Goal: Task Accomplishment & Management: Manage account settings

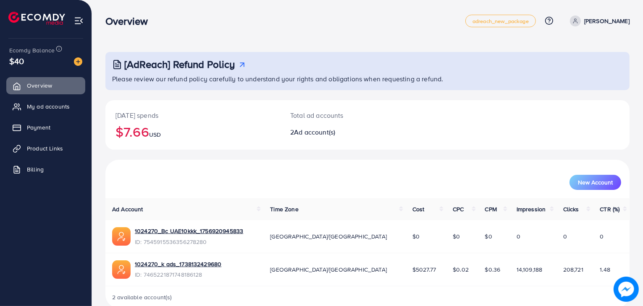
click at [124, 155] on div "Today's spends $7.66 USD Total ad accounts 2 Ad account(s)" at bounding box center [367, 130] width 524 height 60
click at [235, 99] on div "[AdReach] Refund Policy Please review our refund policy carefully to understand…" at bounding box center [367, 180] width 524 height 257
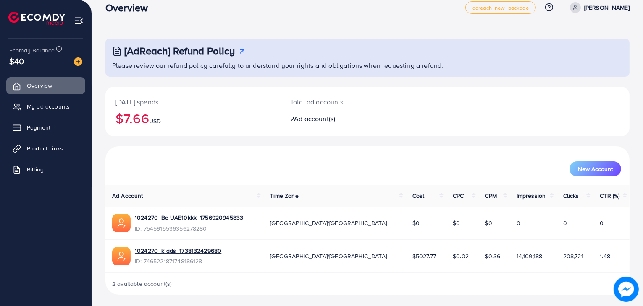
scroll to position [15, 0]
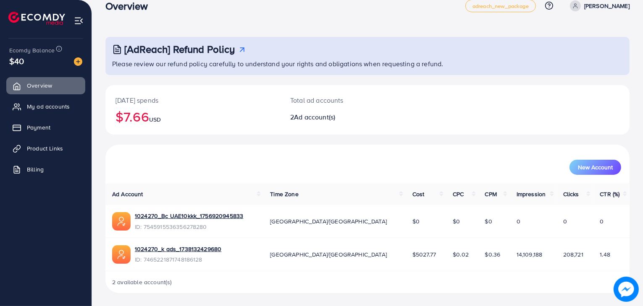
click at [402, 20] on nav "Overview adreach_new_package Help Center Contact Support Plans and Pricing Term…" at bounding box center [367, 6] width 524 height 30
click at [47, 165] on link "Billing" at bounding box center [45, 169] width 79 height 17
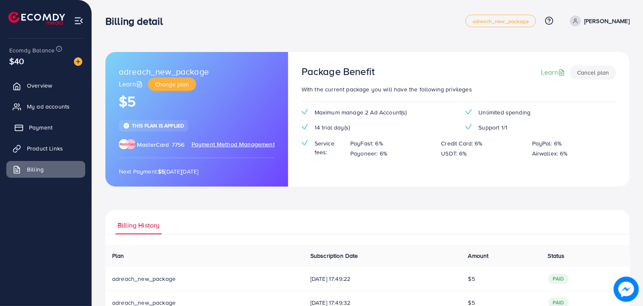
click at [42, 128] on span "Payment" at bounding box center [41, 127] width 24 height 8
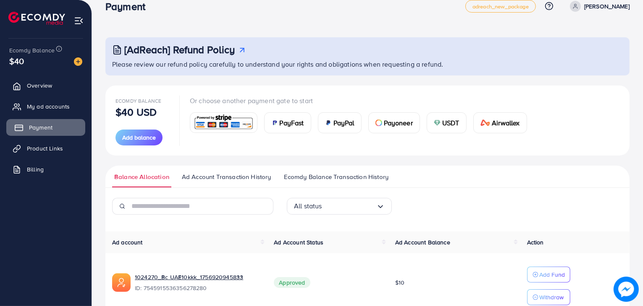
scroll to position [14, 0]
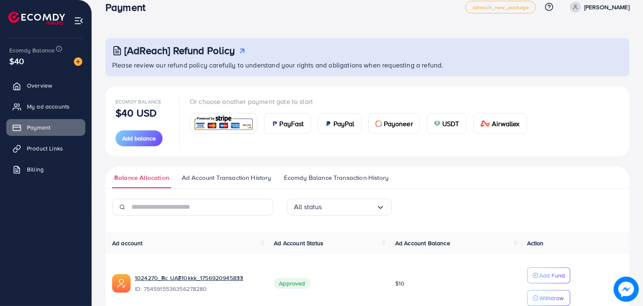
click at [39, 258] on ul "Overview My ad accounts Payment Product Links Billing" at bounding box center [46, 168] width 92 height 189
click at [581, 8] on span at bounding box center [575, 7] width 11 height 11
click at [581, 58] on span "Log out" at bounding box center [579, 55] width 23 height 10
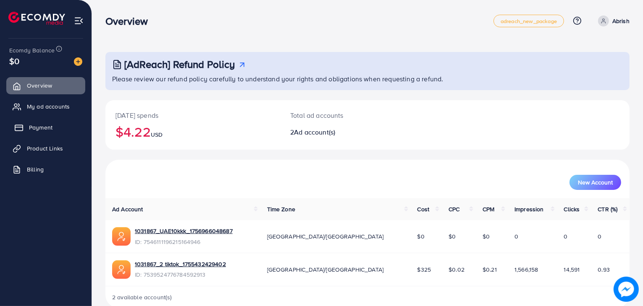
click at [59, 130] on link "Payment" at bounding box center [45, 127] width 79 height 17
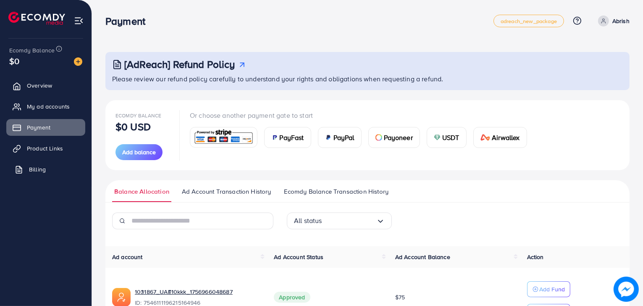
click at [42, 169] on span "Billing" at bounding box center [37, 169] width 17 height 8
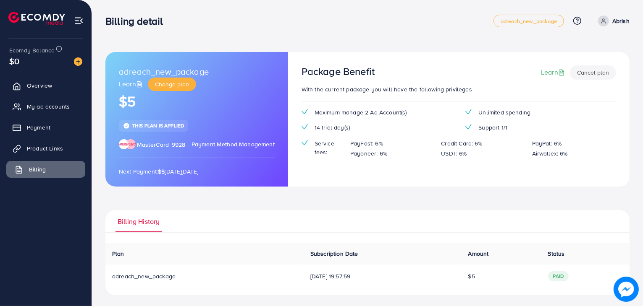
scroll to position [2, 0]
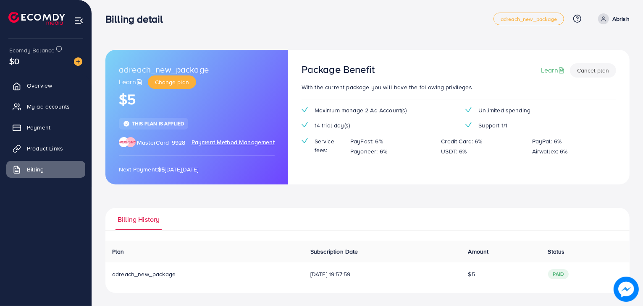
click at [236, 197] on div "adreach_new_package Learn Change plan $5 This plan is applied MasterCard 9928 P…" at bounding box center [367, 172] width 524 height 244
click at [71, 80] on link "Overview" at bounding box center [45, 85] width 79 height 17
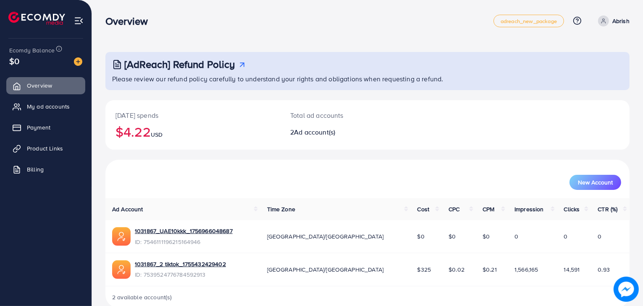
click at [300, 135] on span "Ad account(s)" at bounding box center [314, 132] width 41 height 9
click at [616, 17] on p "Abrish" at bounding box center [620, 21] width 17 height 10
click at [591, 69] on link "Log out" at bounding box center [589, 69] width 80 height 19
click at [99, 104] on div "[AdReach] Refund Policy Please review our refund policy carefully to understand…" at bounding box center [367, 161] width 551 height 322
click at [26, 58] on div "$20" at bounding box center [45, 61] width 73 height 12
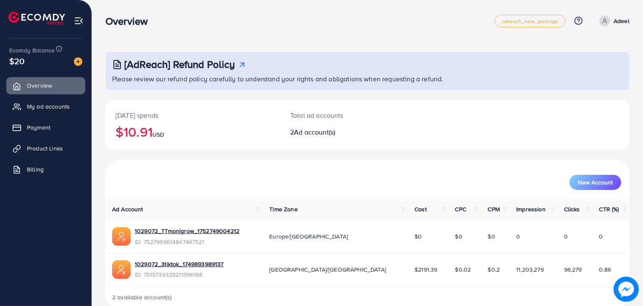
click at [96, 97] on div "[AdReach] Refund Policy Please review our refund policy carefully to understand…" at bounding box center [367, 161] width 551 height 322
click at [32, 124] on span "Payment" at bounding box center [41, 127] width 24 height 8
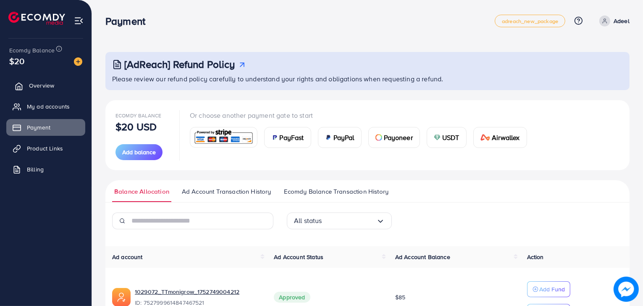
click at [28, 86] on link "Overview" at bounding box center [45, 85] width 79 height 17
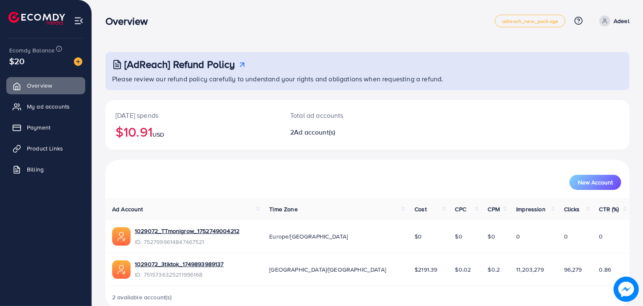
click at [616, 18] on p "Adeel" at bounding box center [621, 21] width 16 height 10
click at [592, 67] on link "Log out" at bounding box center [589, 69] width 80 height 19
click at [616, 19] on p "Adeel" at bounding box center [621, 21] width 16 height 10
click at [600, 73] on link "Log out" at bounding box center [589, 69] width 80 height 19
click at [618, 22] on p "Abrish" at bounding box center [620, 21] width 17 height 10
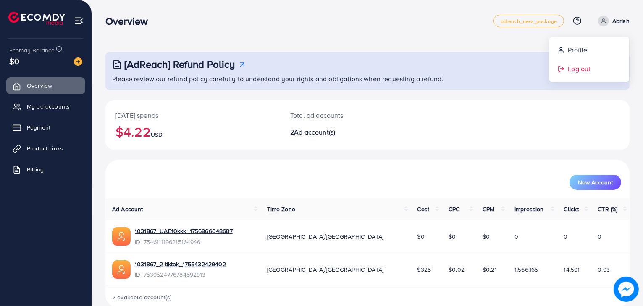
click at [593, 73] on link "Log out" at bounding box center [589, 69] width 80 height 19
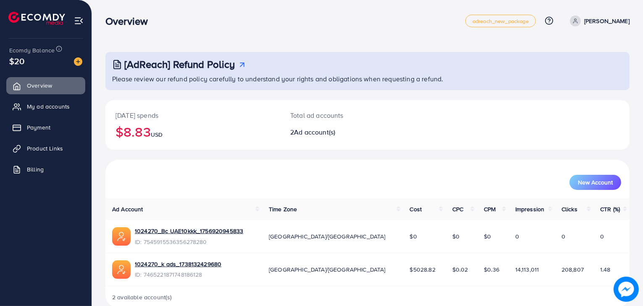
drag, startPoint x: 118, startPoint y: 164, endPoint x: 86, endPoint y: 155, distance: 34.0
click at [86, 155] on div "Overview adreach_new_package Help Center Contact Support Plans and Pricing Term…" at bounding box center [321, 161] width 643 height 322
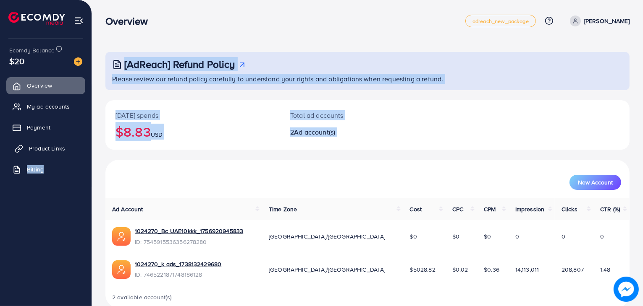
click at [76, 149] on link "Product Links" at bounding box center [45, 148] width 79 height 17
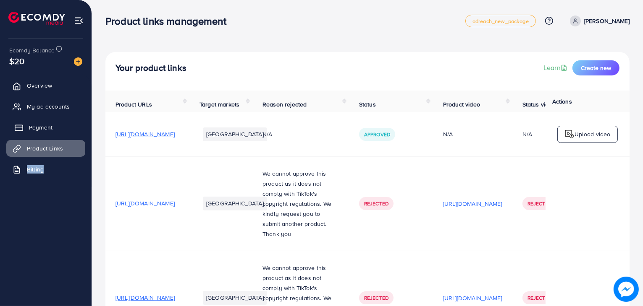
click at [52, 122] on link "Payment" at bounding box center [45, 127] width 79 height 17
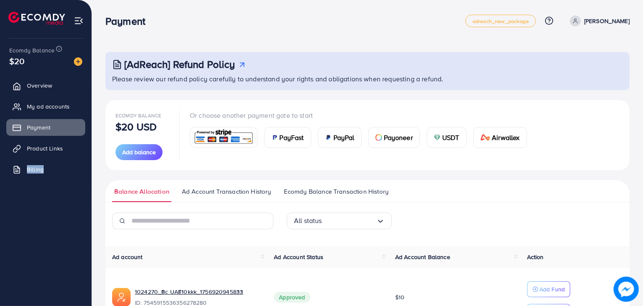
click at [343, 276] on td "Approved" at bounding box center [327, 297] width 121 height 59
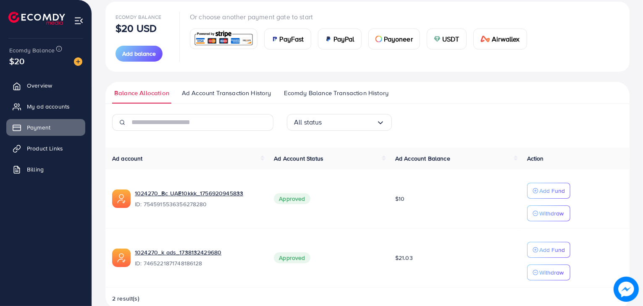
scroll to position [98, 0]
click at [239, 90] on span "Ad Account Transaction History" at bounding box center [226, 93] width 89 height 9
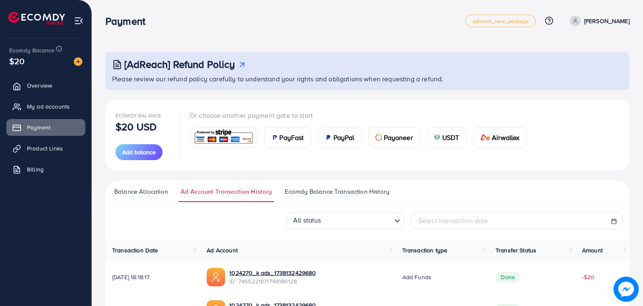
click at [613, 198] on ul "Balance Allocation Ad Account Transaction History Ecomdy Balance Transaction Hi…" at bounding box center [367, 192] width 524 height 22
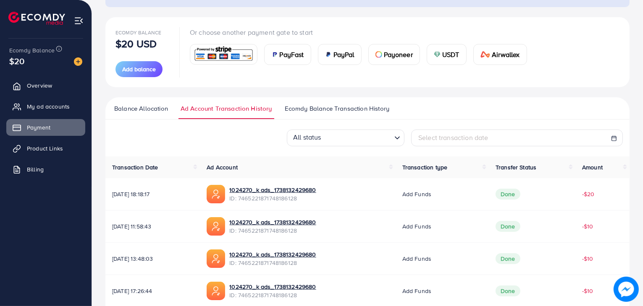
scroll to position [84, 0]
click at [642, 25] on div "[AdReach] Refund Policy Please review our refund policy carefully to understand…" at bounding box center [367, 229] width 551 height 627
click at [627, 22] on div "Ecomdy Balance $20 USD Add balance Or choose another payment gate to start PayF…" at bounding box center [367, 51] width 524 height 70
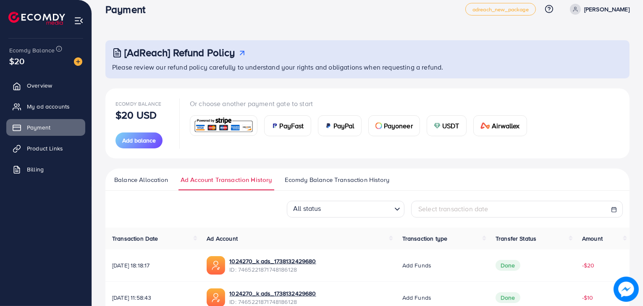
scroll to position [0, 0]
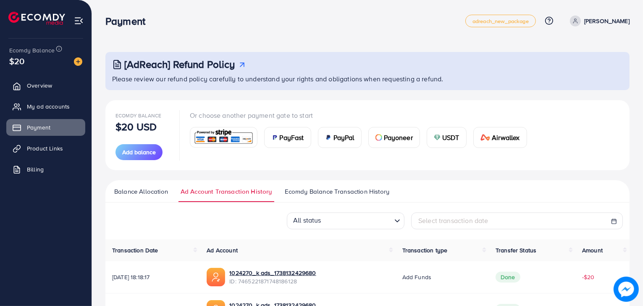
click at [603, 18] on p "Adeel Ahmed" at bounding box center [606, 21] width 45 height 10
click at [585, 70] on span "Log out" at bounding box center [579, 69] width 23 height 10
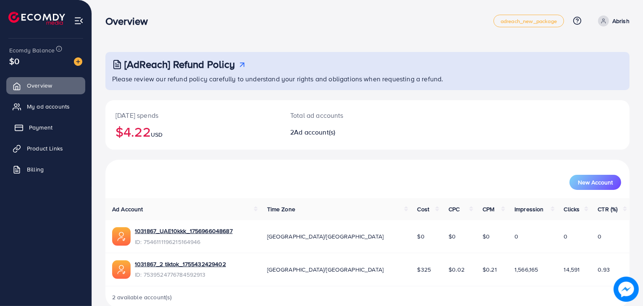
click at [30, 130] on span "Payment" at bounding box center [41, 127] width 24 height 8
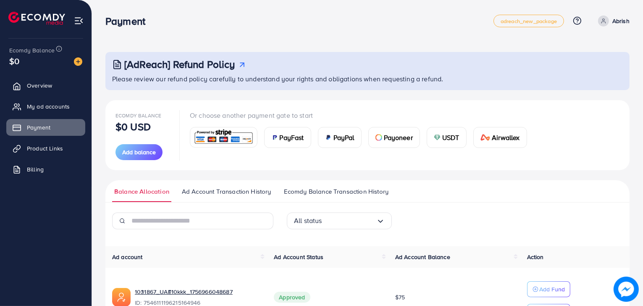
click at [197, 191] on span "Ad Account Transaction History" at bounding box center [226, 191] width 89 height 9
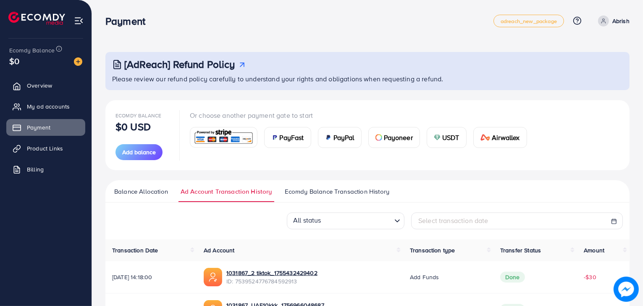
click at [551, 196] on ul "Balance Allocation Ad Account Transaction History Ecomdy Balance Transaction Hi…" at bounding box center [367, 192] width 524 height 22
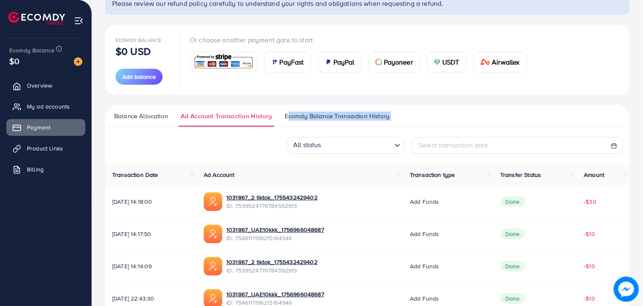
scroll to position [84, 0]
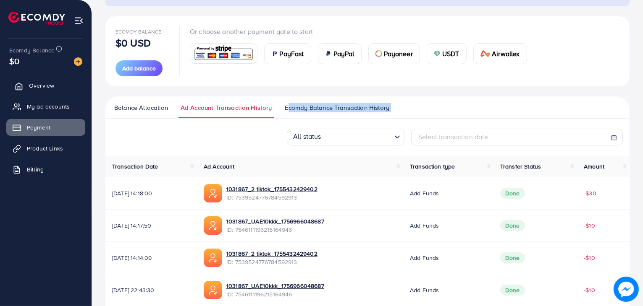
click at [58, 91] on link "Overview" at bounding box center [45, 85] width 79 height 17
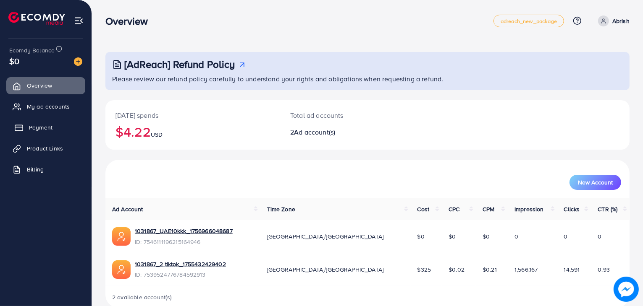
click at [56, 130] on link "Payment" at bounding box center [45, 127] width 79 height 17
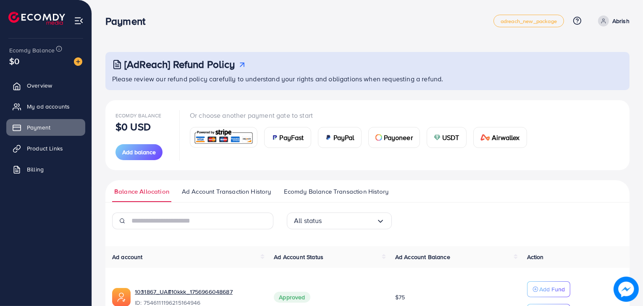
click at [613, 24] on p "Abrish" at bounding box center [620, 21] width 17 height 10
click at [602, 73] on link "Log out" at bounding box center [589, 69] width 80 height 19
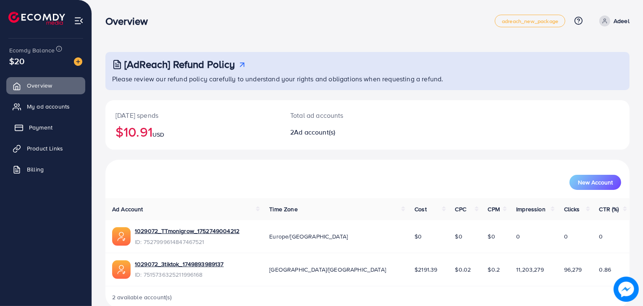
click at [53, 123] on link "Payment" at bounding box center [45, 127] width 79 height 17
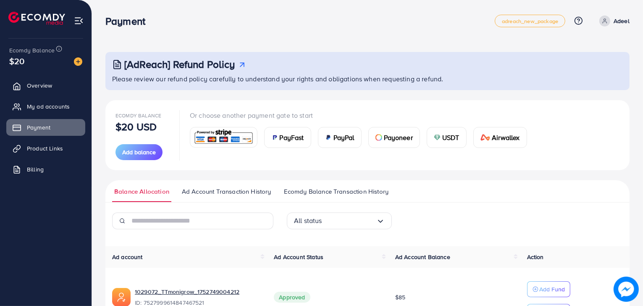
click at [249, 193] on span "Ad Account Transaction History" at bounding box center [226, 191] width 89 height 9
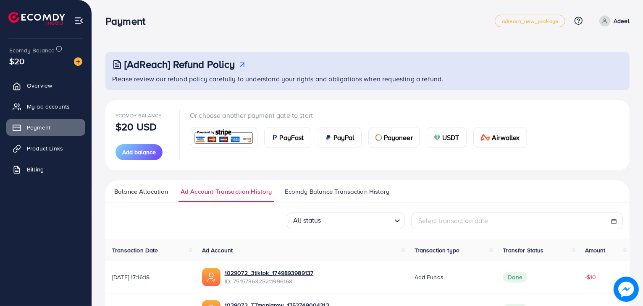
click at [495, 190] on ul "Balance Allocation Ad Account Transaction History Ecomdy Balance Transaction Hi…" at bounding box center [367, 192] width 524 height 22
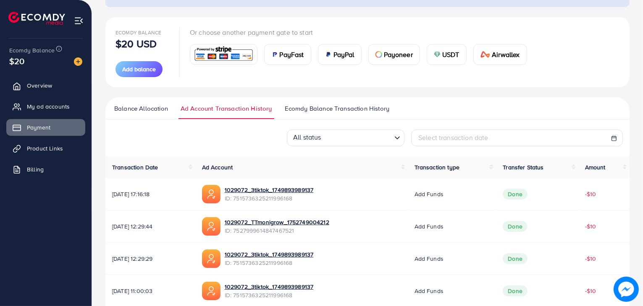
scroll to position [101, 0]
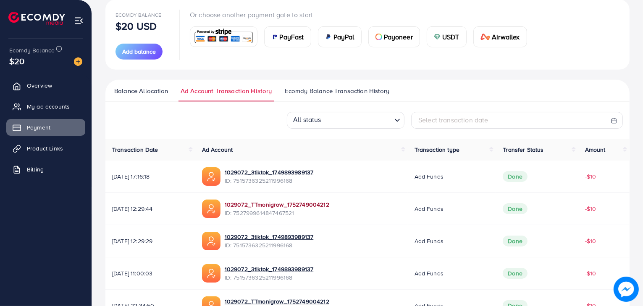
click at [314, 205] on link "1029072_TTmonigrow_1752749004212" at bounding box center [277, 205] width 105 height 8
drag, startPoint x: 640, startPoint y: 2, endPoint x: 643, endPoint y: 5, distance: 4.5
click at [643, 5] on html "Payment adreach_new_package Help Center Contact Support Plans and Pricing Term …" at bounding box center [321, 52] width 643 height 306
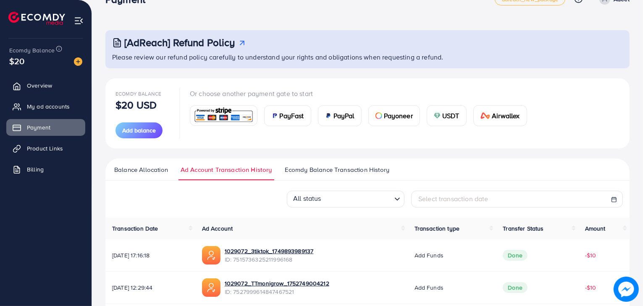
scroll to position [0, 0]
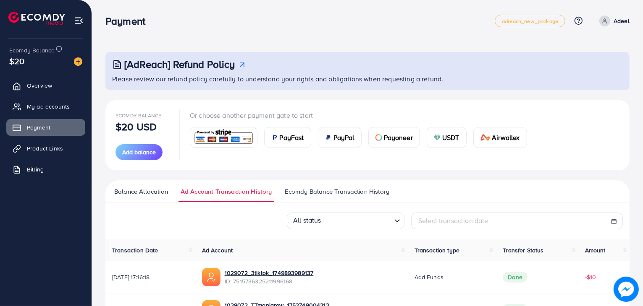
click at [613, 20] on link "Adeel" at bounding box center [613, 21] width 34 height 11
click at [588, 68] on span "Log out" at bounding box center [579, 69] width 23 height 10
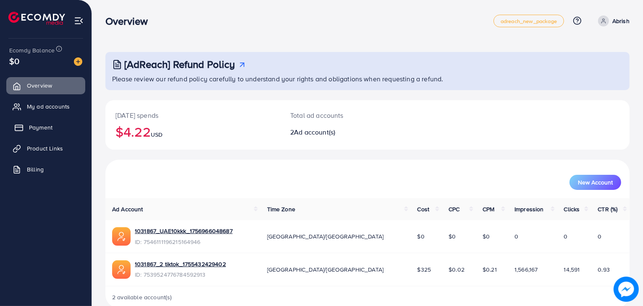
click at [55, 123] on link "Payment" at bounding box center [45, 127] width 79 height 17
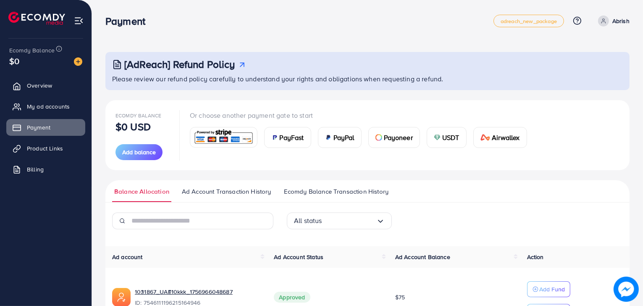
click at [234, 196] on span "Ad Account Transaction History" at bounding box center [226, 191] width 89 height 9
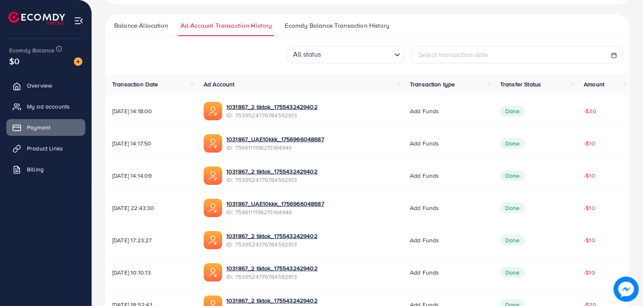
scroll to position [151, 0]
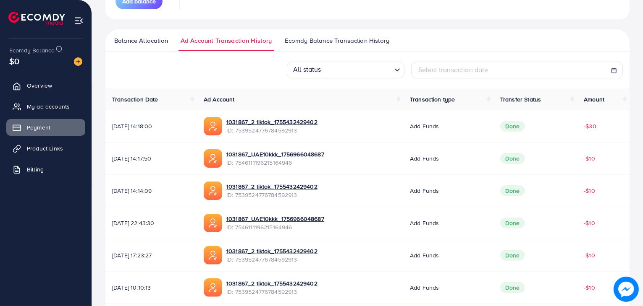
click at [348, 46] on link "Ecomdy Balance Transaction History" at bounding box center [337, 43] width 109 height 15
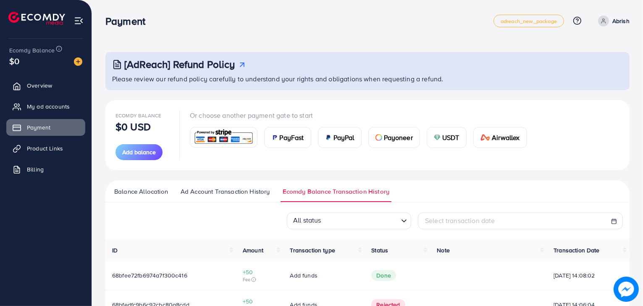
click at [212, 225] on div "All status Loading... Select transaction date" at bounding box center [367, 221] width 524 height 17
click at [20, 166] on icon at bounding box center [19, 170] width 8 height 8
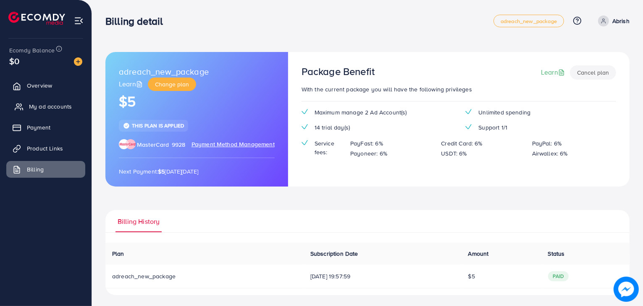
click at [46, 109] on span "My ad accounts" at bounding box center [50, 106] width 43 height 8
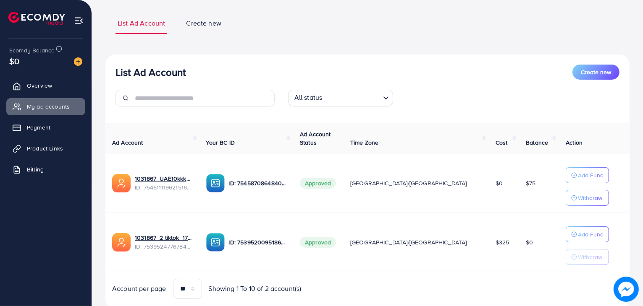
scroll to position [67, 0]
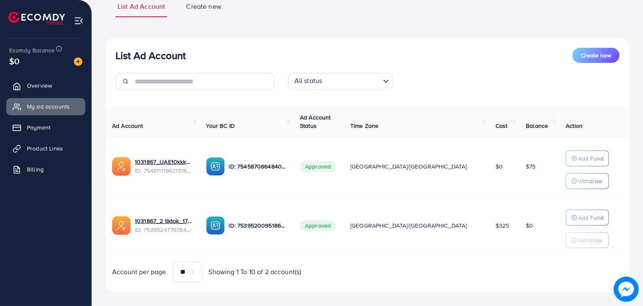
click at [526, 168] on span "$75" at bounding box center [531, 166] width 10 height 8
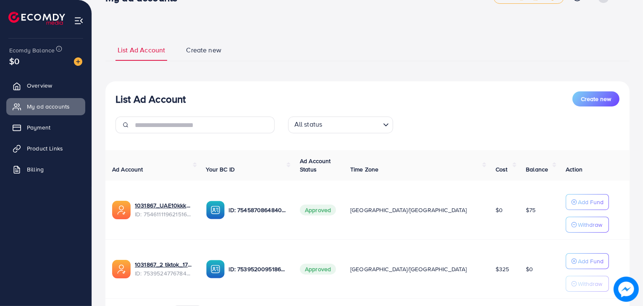
scroll to position [0, 0]
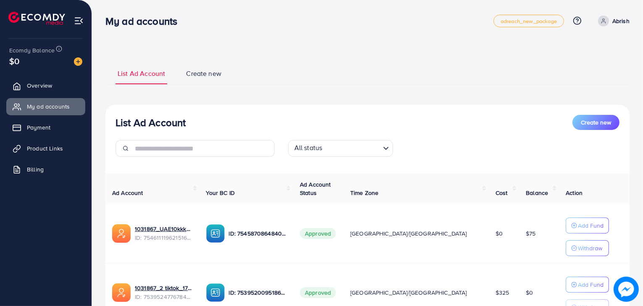
click at [610, 18] on link "Abrish" at bounding box center [611, 21] width 35 height 11
click at [597, 68] on link "Log out" at bounding box center [589, 69] width 80 height 19
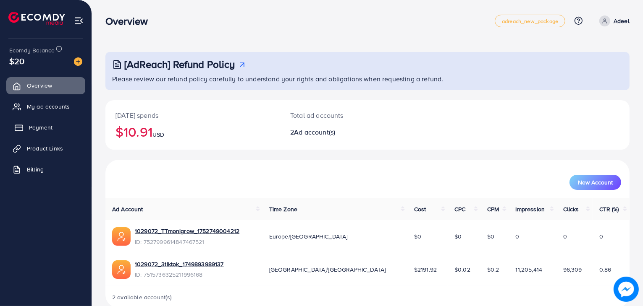
click at [60, 126] on link "Payment" at bounding box center [45, 127] width 79 height 17
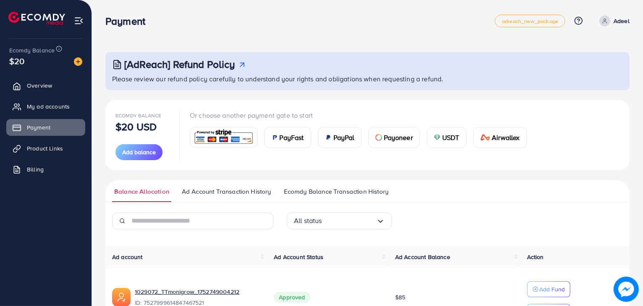
click at [351, 197] on link "Ecomdy Balance Transaction History" at bounding box center [336, 194] width 109 height 15
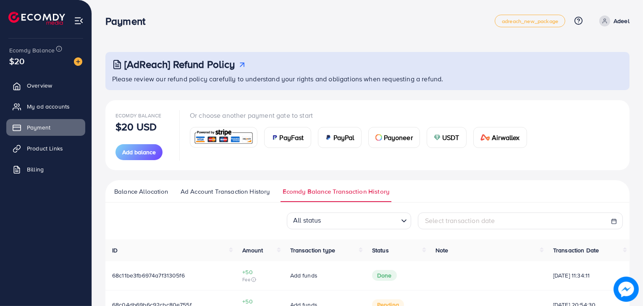
click at [162, 196] on span "Balance Allocation" at bounding box center [141, 191] width 54 height 9
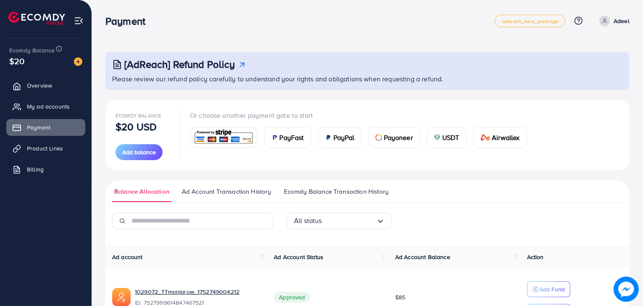
click at [511, 166] on div "Ecomdy Balance $20 USD Add balance Or choose another payment gate to start PayF…" at bounding box center [367, 135] width 524 height 70
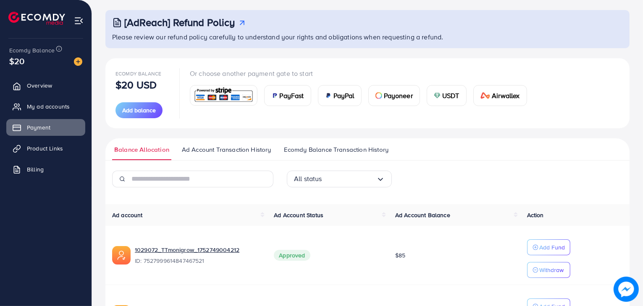
scroll to position [115, 0]
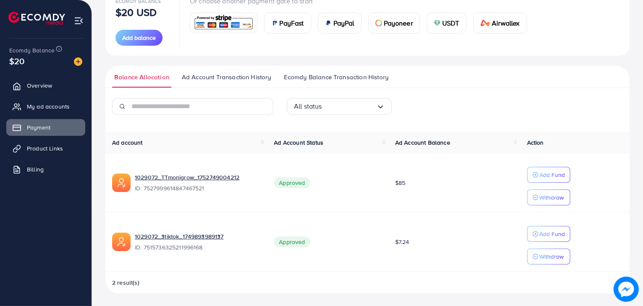
click at [344, 74] on span "Ecomdy Balance Transaction History" at bounding box center [336, 77] width 105 height 9
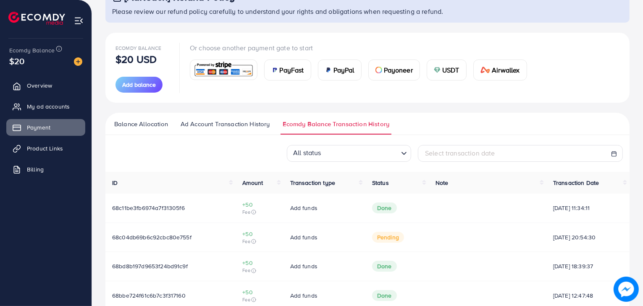
scroll to position [67, 0]
click at [248, 121] on span "Ad Account Transaction History" at bounding box center [225, 124] width 89 height 9
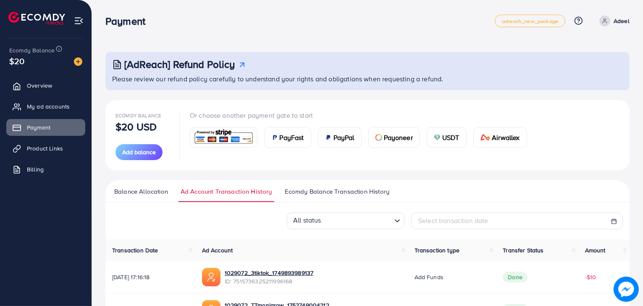
click at [154, 194] on span "Balance Allocation" at bounding box center [141, 191] width 54 height 9
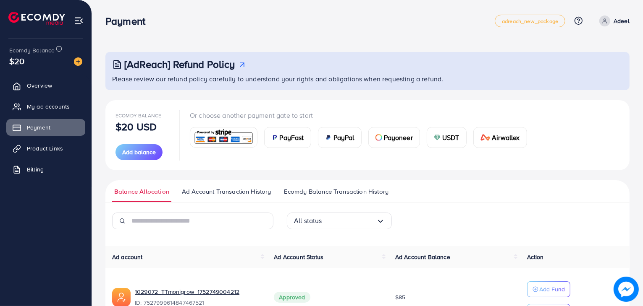
click at [511, 171] on div "Ecomdy Balance $20 USD Add balance Or choose another payment gate to start PayF…" at bounding box center [367, 254] width 524 height 309
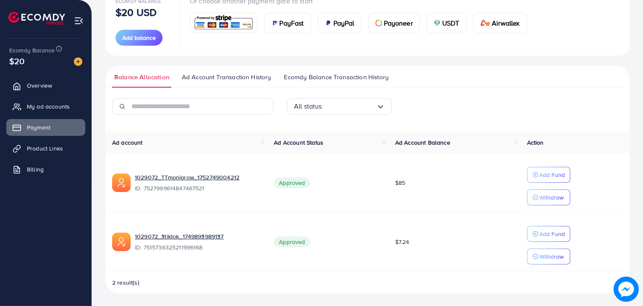
click at [81, 18] on img at bounding box center [79, 21] width 10 height 10
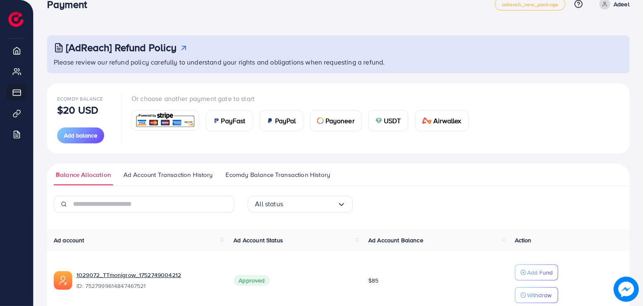
scroll to position [0, 0]
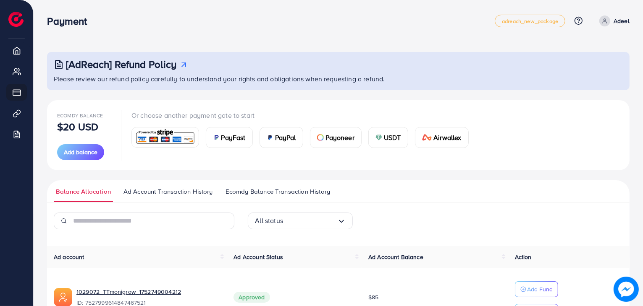
click at [626, 21] on p "Adeel" at bounding box center [621, 21] width 16 height 10
click at [610, 71] on link "Log out" at bounding box center [589, 69] width 80 height 19
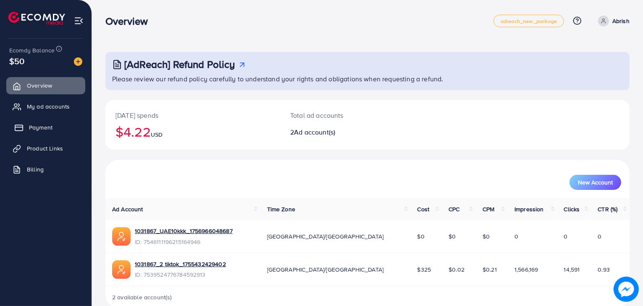
click at [37, 133] on link "Payment" at bounding box center [45, 127] width 79 height 17
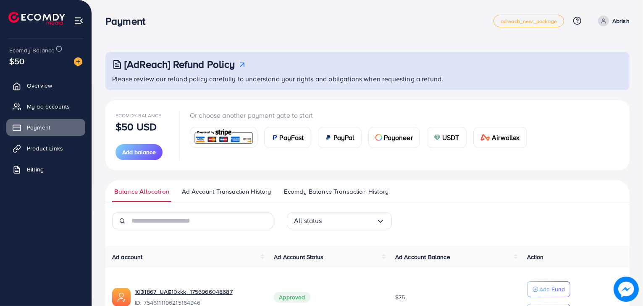
click at [237, 196] on span "Ad Account Transaction History" at bounding box center [226, 191] width 89 height 9
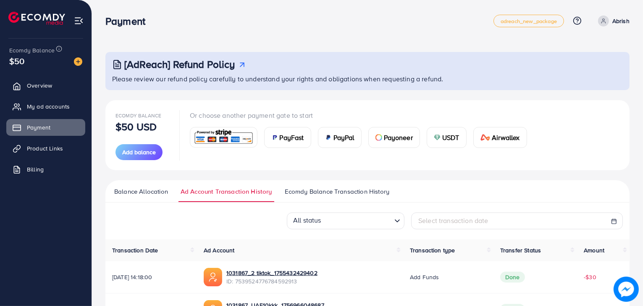
click at [511, 191] on ul "Balance Allocation Ad Account Transaction History Ecomdy Balance Transaction Hi…" at bounding box center [367, 192] width 524 height 22
click at [40, 84] on span "Overview" at bounding box center [41, 85] width 25 height 8
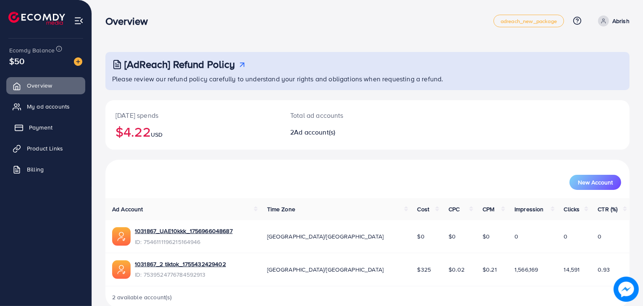
click at [49, 128] on span "Payment" at bounding box center [41, 127] width 24 height 8
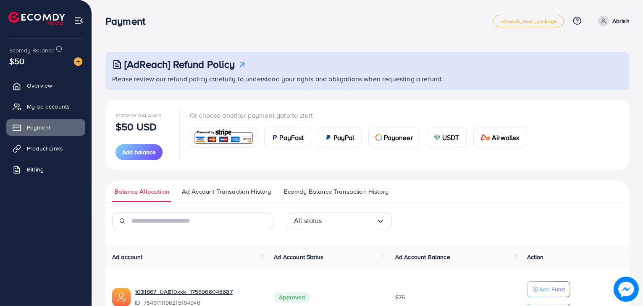
click at [257, 189] on span "Ad Account Transaction History" at bounding box center [226, 191] width 89 height 9
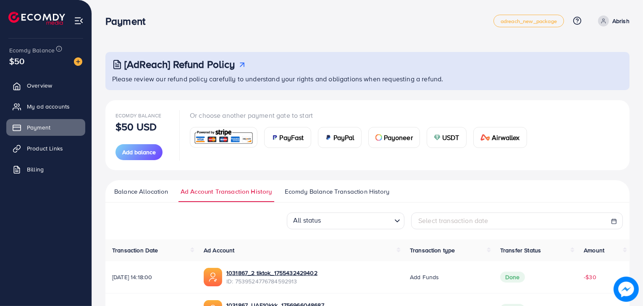
click at [266, 227] on div "All status Loading... Select transaction date" at bounding box center [367, 221] width 524 height 17
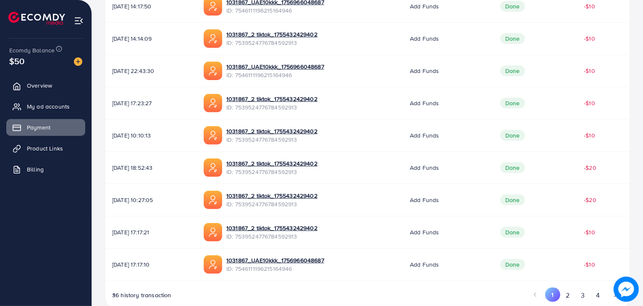
scroll to position [320, 0]
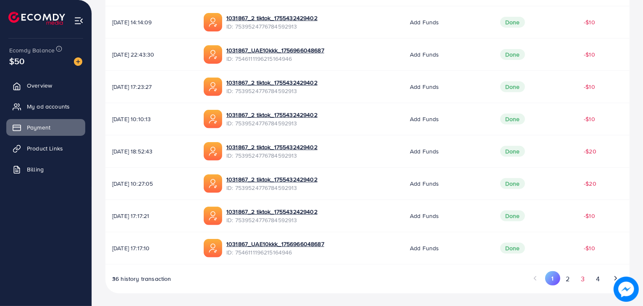
click at [580, 279] on button "3" at bounding box center [582, 280] width 15 height 16
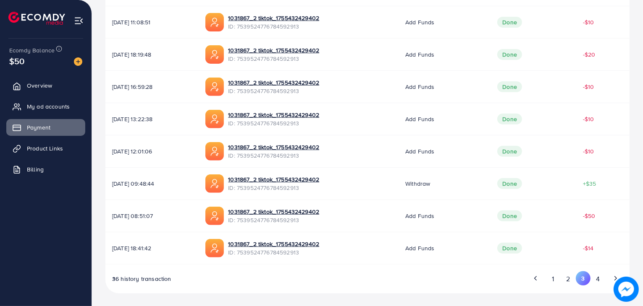
click at [566, 278] on button "2" at bounding box center [567, 280] width 15 height 16
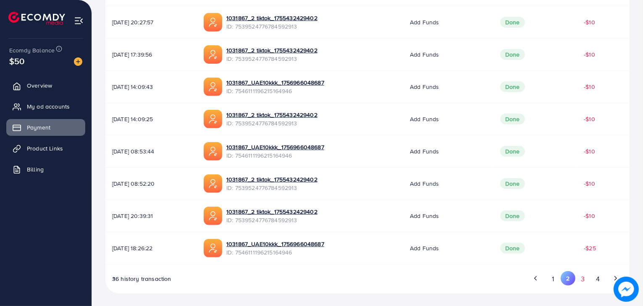
click at [584, 280] on button "3" at bounding box center [582, 280] width 15 height 16
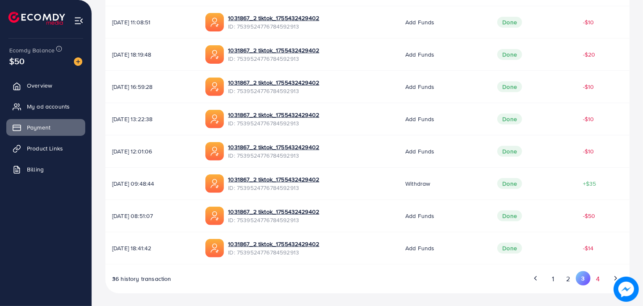
click at [597, 278] on button "4" at bounding box center [597, 280] width 15 height 16
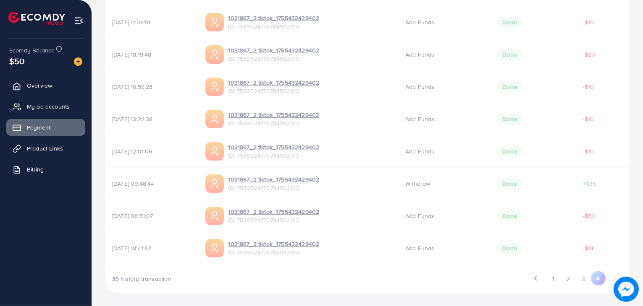
scroll to position [191, 0]
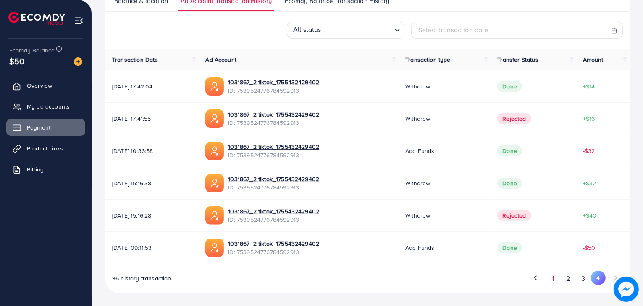
click at [552, 278] on button "1" at bounding box center [552, 279] width 15 height 16
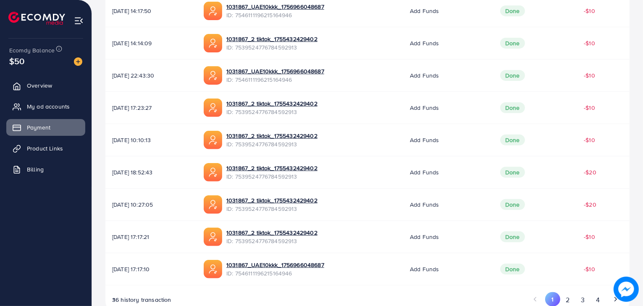
scroll to position [320, 0]
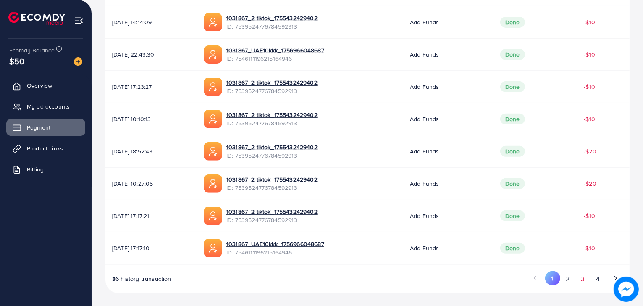
click at [585, 277] on button "3" at bounding box center [582, 280] width 15 height 16
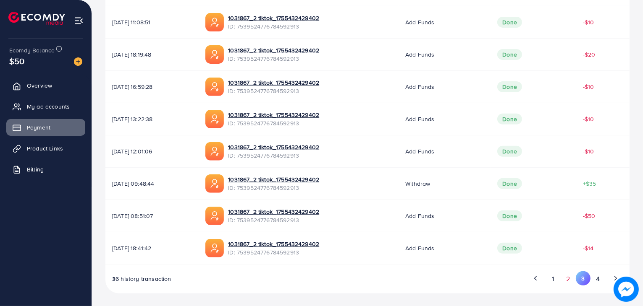
click at [573, 280] on button "2" at bounding box center [567, 280] width 15 height 16
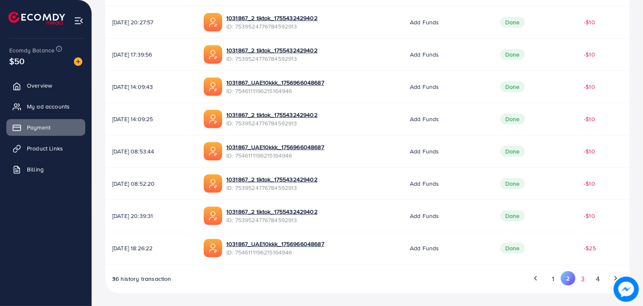
click at [580, 283] on button "3" at bounding box center [582, 280] width 15 height 16
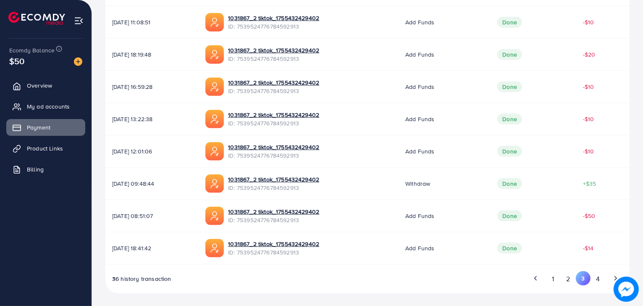
scroll to position [52, 0]
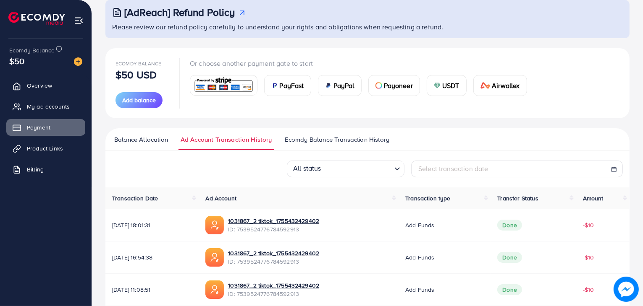
click at [148, 146] on link "Balance Allocation" at bounding box center [141, 142] width 58 height 15
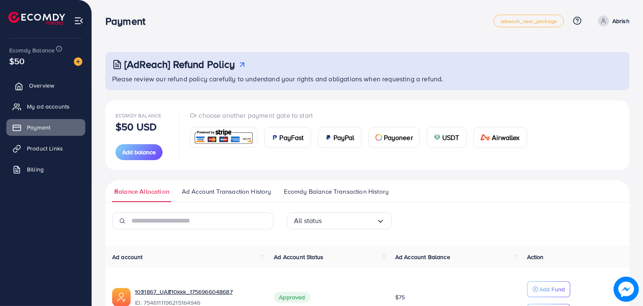
click at [24, 84] on link "Overview" at bounding box center [45, 85] width 79 height 17
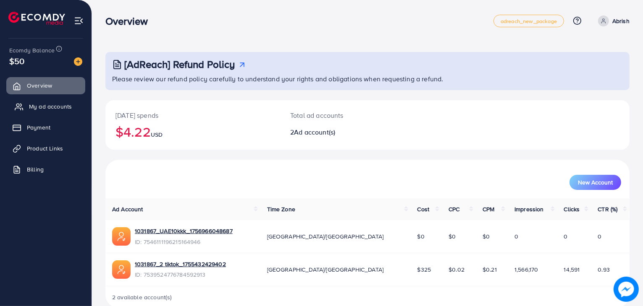
click at [67, 107] on span "My ad accounts" at bounding box center [50, 106] width 43 height 8
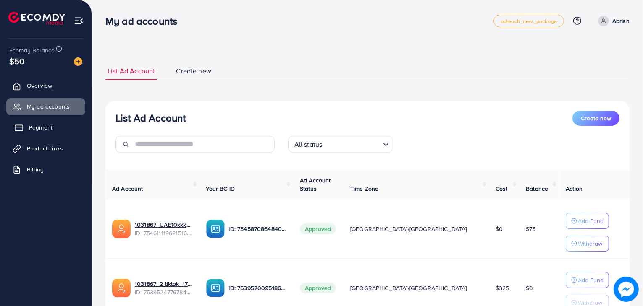
click at [50, 126] on span "Payment" at bounding box center [41, 127] width 24 height 8
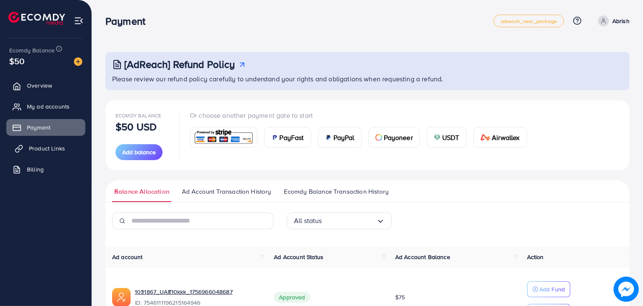
click at [52, 145] on span "Product Links" at bounding box center [47, 148] width 36 height 8
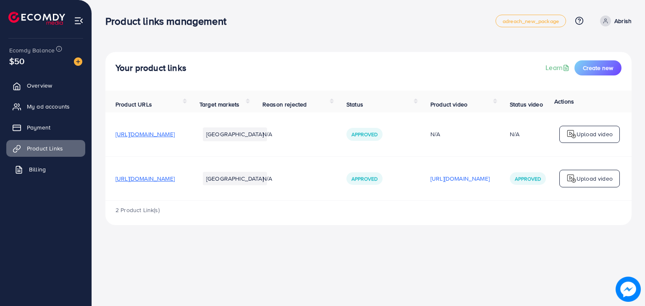
click at [44, 170] on span "Billing" at bounding box center [37, 169] width 17 height 8
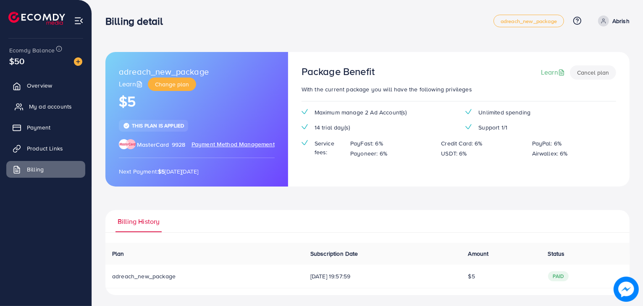
click at [57, 106] on span "My ad accounts" at bounding box center [50, 106] width 43 height 8
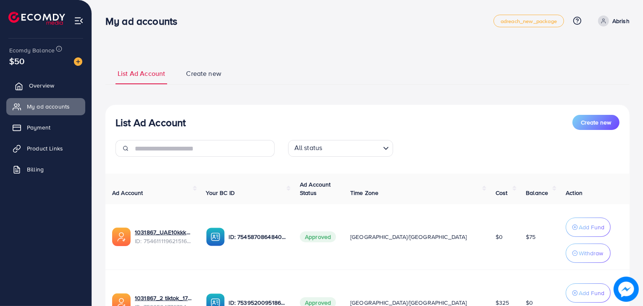
click at [55, 86] on link "Overview" at bounding box center [45, 85] width 79 height 17
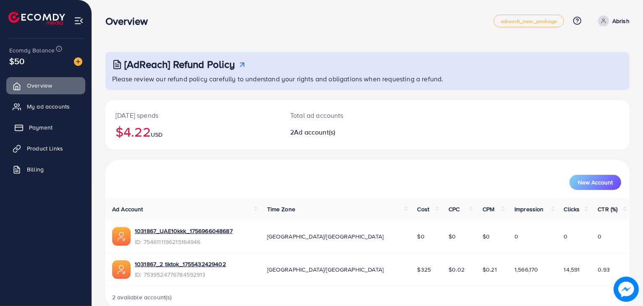
click at [46, 128] on span "Payment" at bounding box center [41, 127] width 24 height 8
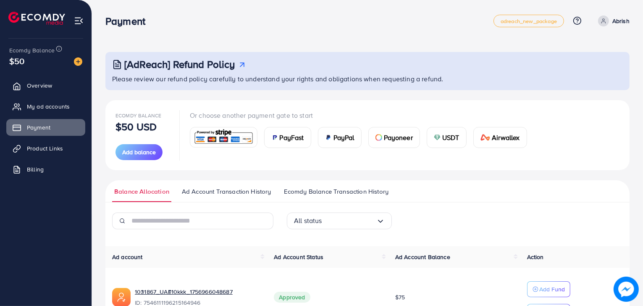
click at [220, 195] on span "Ad Account Transaction History" at bounding box center [226, 191] width 89 height 9
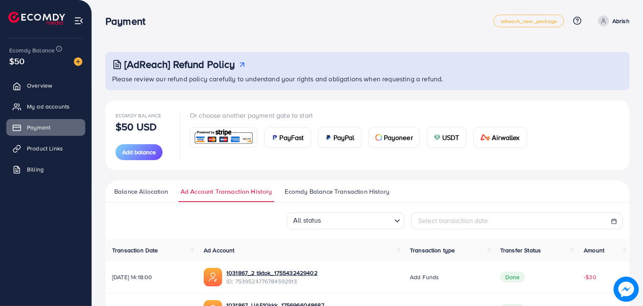
click at [244, 213] on div "All status Loading... Select transaction date" at bounding box center [367, 221] width 524 height 17
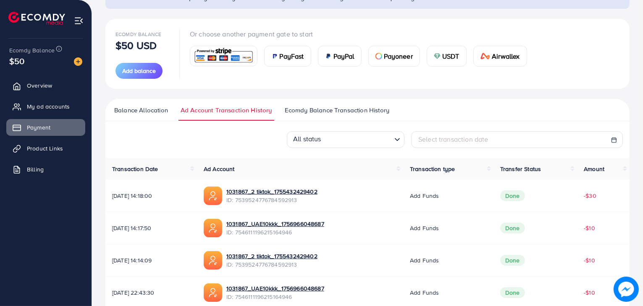
scroll to position [84, 0]
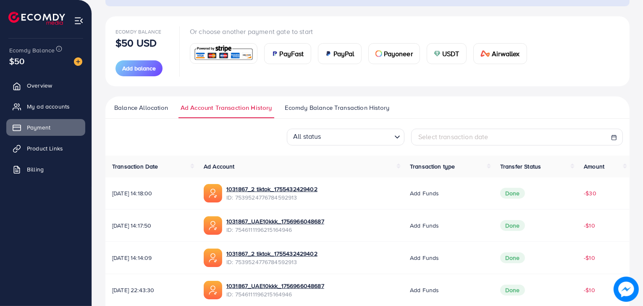
click at [326, 108] on span "Ecomdy Balance Transaction History" at bounding box center [337, 107] width 105 height 9
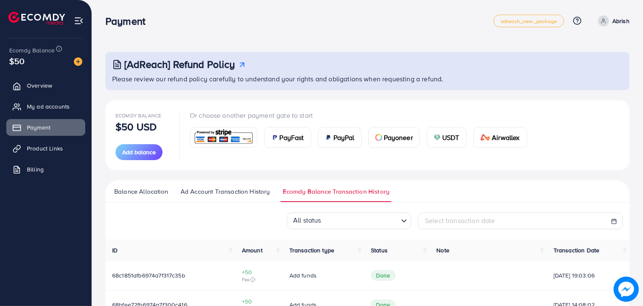
click at [620, 19] on p "Abrish" at bounding box center [620, 21] width 17 height 10
click at [583, 68] on span "Log out" at bounding box center [579, 69] width 23 height 10
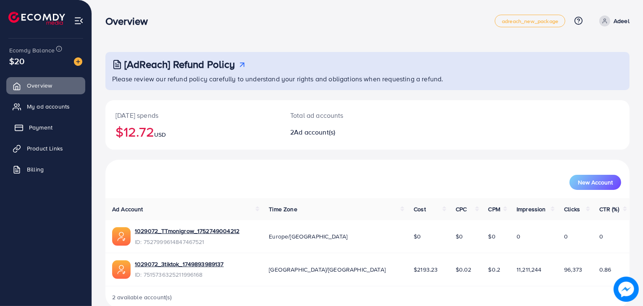
click at [52, 128] on link "Payment" at bounding box center [45, 127] width 79 height 17
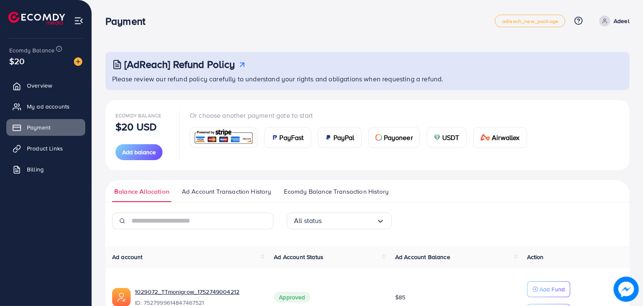
click at [210, 196] on span "Ad Account Transaction History" at bounding box center [226, 191] width 89 height 9
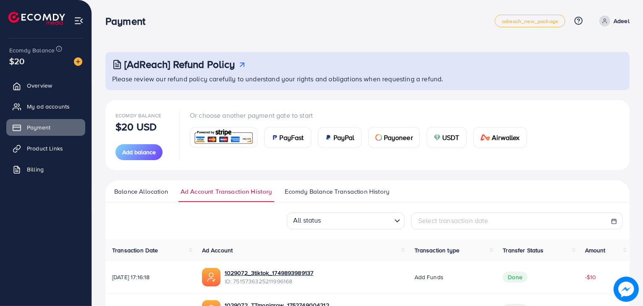
click at [250, 224] on div "All status Loading... Select transaction date" at bounding box center [367, 221] width 524 height 17
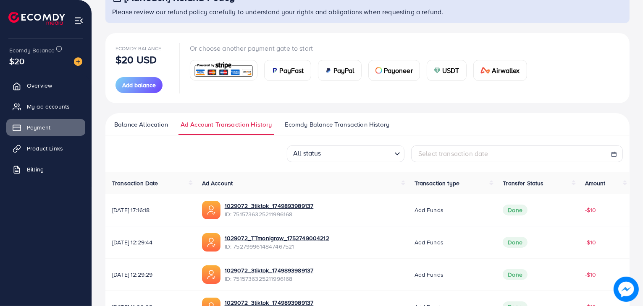
scroll to position [84, 0]
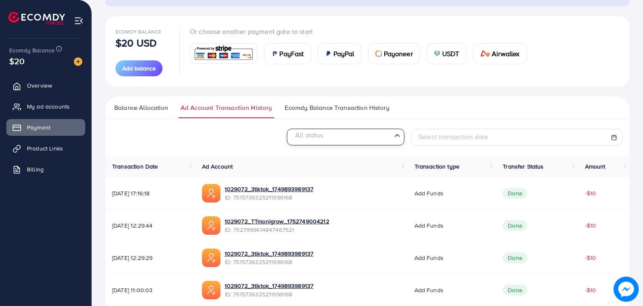
click at [346, 139] on input "Search for option" at bounding box center [341, 137] width 100 height 13
click at [185, 142] on div "All status Loading... All status Done Pending Rejected Select transaction date" at bounding box center [367, 137] width 524 height 17
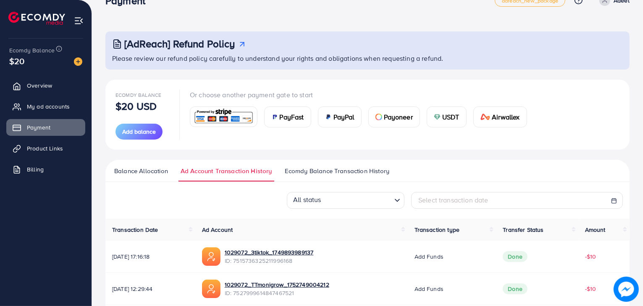
scroll to position [0, 0]
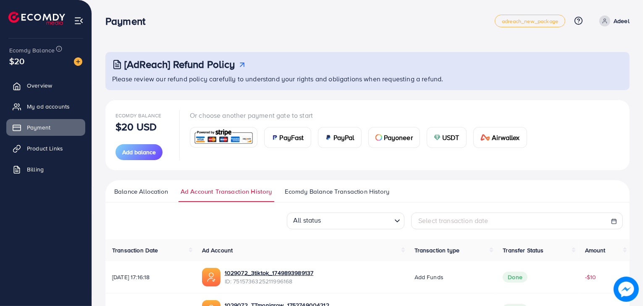
click at [617, 22] on p "Adeel" at bounding box center [621, 21] width 16 height 10
click at [591, 67] on link "Log out" at bounding box center [589, 69] width 80 height 19
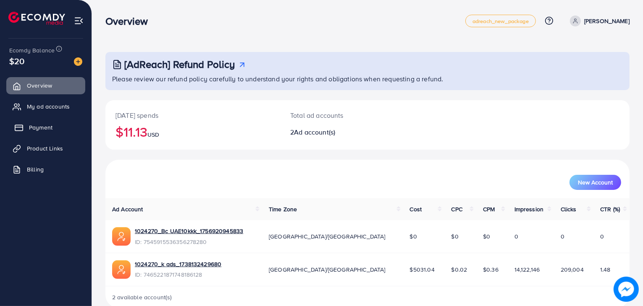
click at [45, 127] on span "Payment" at bounding box center [41, 127] width 24 height 8
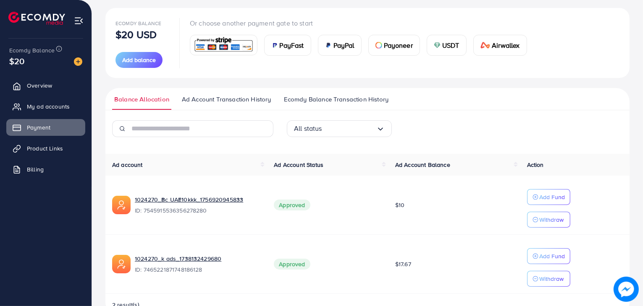
scroll to position [115, 0]
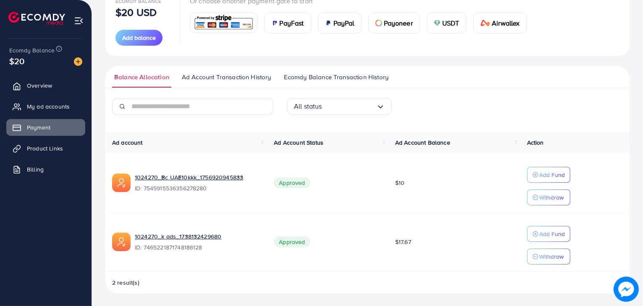
click at [228, 76] on span "Ad Account Transaction History" at bounding box center [226, 77] width 89 height 9
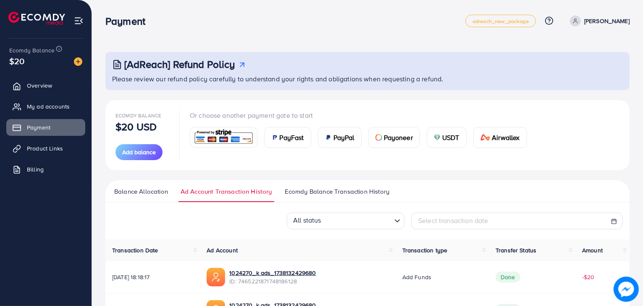
click at [554, 183] on ul "Balance Allocation Ad Account Transaction History Ecomdy Balance Transaction Hi…" at bounding box center [367, 192] width 524 height 22
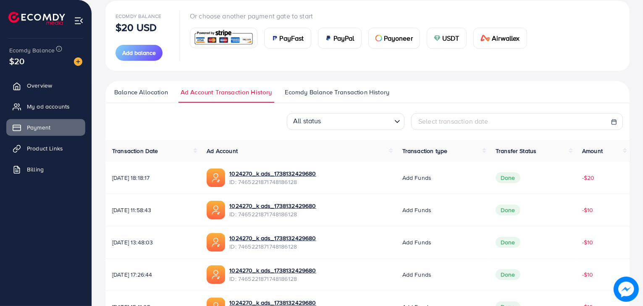
scroll to position [101, 0]
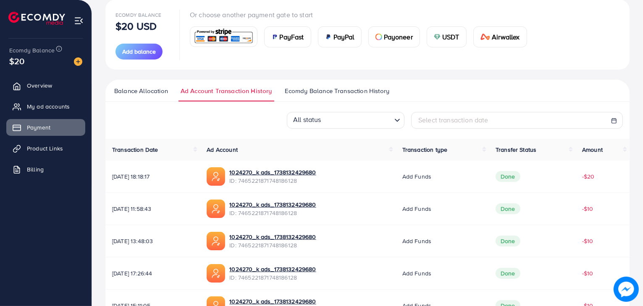
click at [333, 94] on span "Ecomdy Balance Transaction History" at bounding box center [337, 90] width 105 height 9
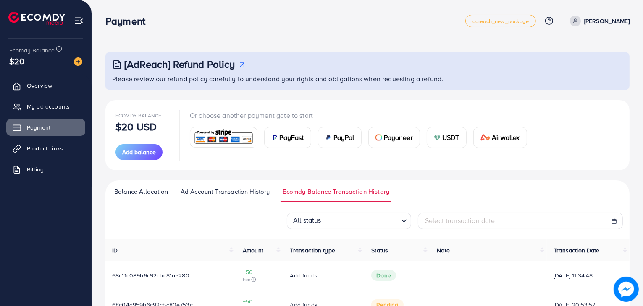
click at [272, 225] on div "All status Loading... Select transaction date" at bounding box center [367, 221] width 524 height 17
click at [249, 190] on span "Ad Account Transaction History" at bounding box center [225, 191] width 89 height 9
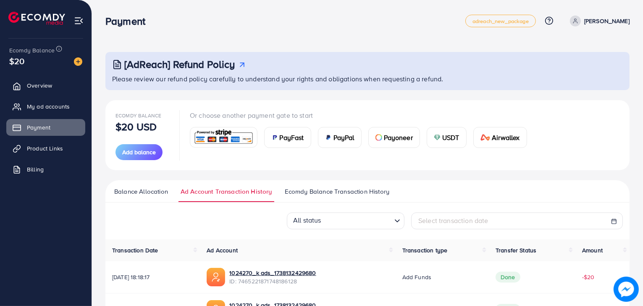
click at [210, 217] on div "All status Loading... Select transaction date" at bounding box center [367, 221] width 524 height 17
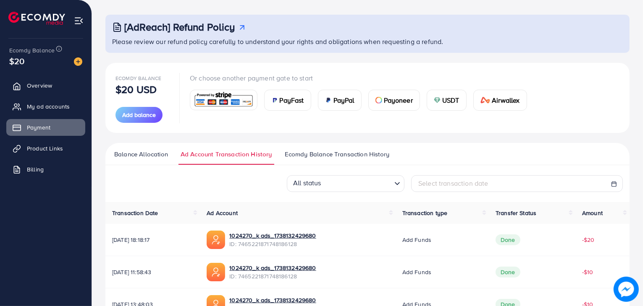
scroll to position [101, 0]
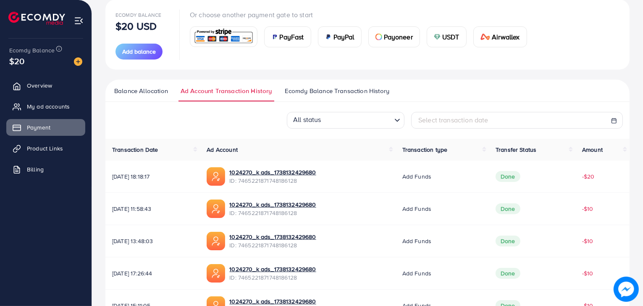
click at [149, 89] on span "Balance Allocation" at bounding box center [141, 90] width 54 height 9
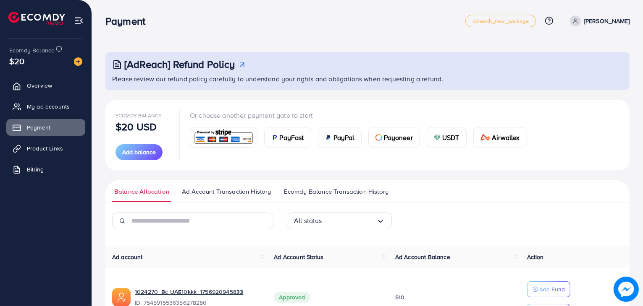
click at [237, 235] on div at bounding box center [192, 225] width 175 height 24
click at [60, 86] on link "Overview" at bounding box center [45, 85] width 79 height 17
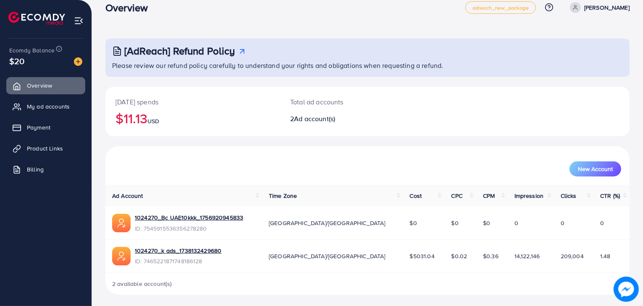
scroll to position [15, 0]
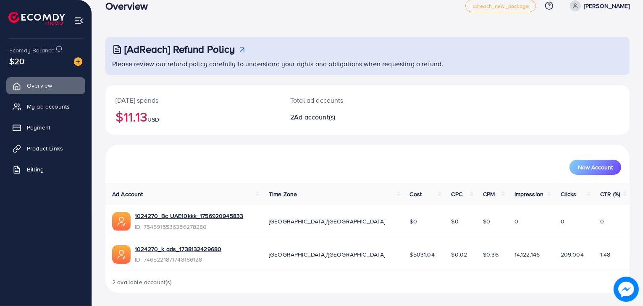
click at [613, 5] on p "Adeel Ahmed" at bounding box center [606, 6] width 45 height 10
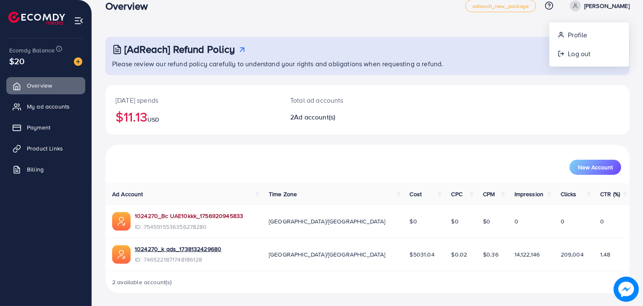
click at [233, 213] on link "1024270_Bc UAE10kkk_1756920945833" at bounding box center [189, 216] width 108 height 8
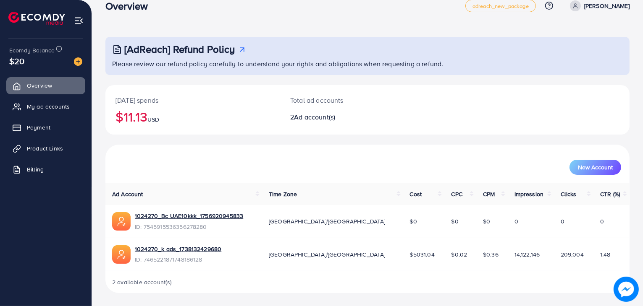
click at [366, 12] on div "Overview adreach_new_package Help Center Contact Support Plans and Pricing Term…" at bounding box center [367, 6] width 524 height 24
click at [606, 5] on p "Adeel Ahmed" at bounding box center [606, 6] width 45 height 10
click at [580, 52] on span "Log out" at bounding box center [579, 54] width 23 height 10
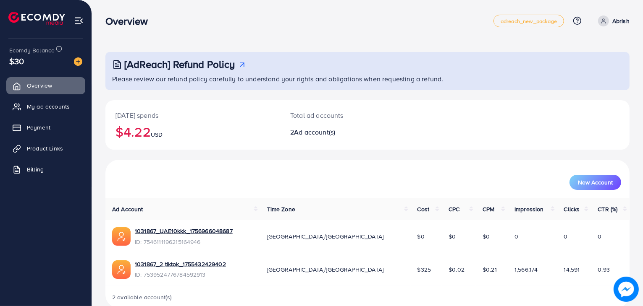
click at [626, 20] on p "Abrish" at bounding box center [620, 21] width 17 height 10
click at [587, 71] on span "Log out" at bounding box center [579, 69] width 23 height 10
click at [44, 126] on span "Payment" at bounding box center [41, 127] width 24 height 8
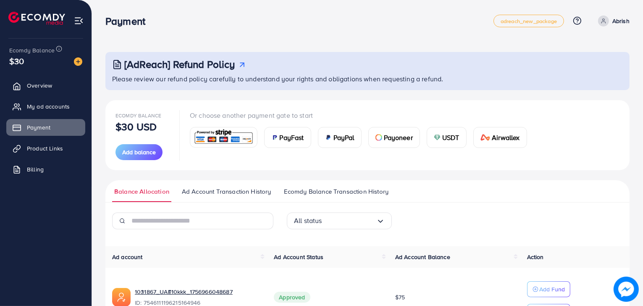
click at [232, 189] on span "Ad Account Transaction History" at bounding box center [226, 191] width 89 height 9
click at [170, 234] on div at bounding box center [192, 225] width 175 height 24
click at [219, 188] on span "Ad Account Transaction History" at bounding box center [226, 191] width 89 height 9
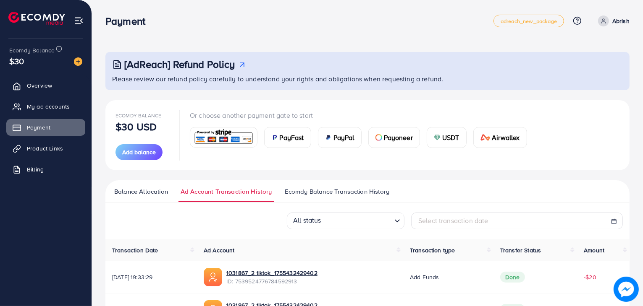
click at [200, 224] on div "All status Loading... Select transaction date" at bounding box center [367, 221] width 524 height 17
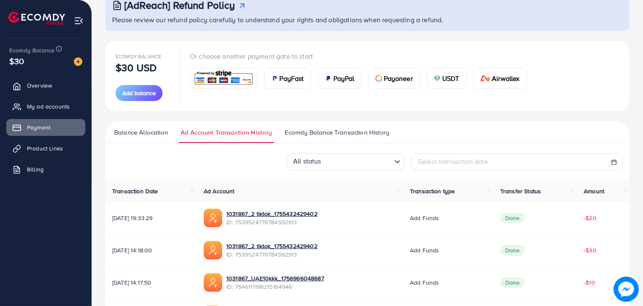
scroll to position [67, 0]
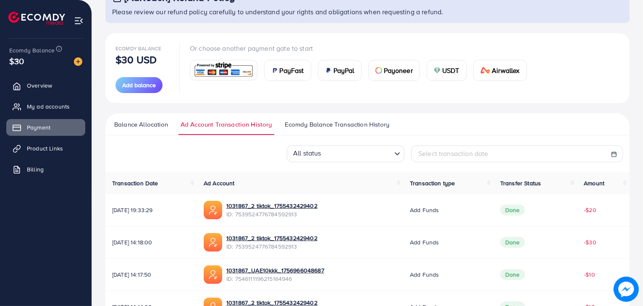
click at [143, 120] on span "Balance Allocation" at bounding box center [141, 124] width 54 height 9
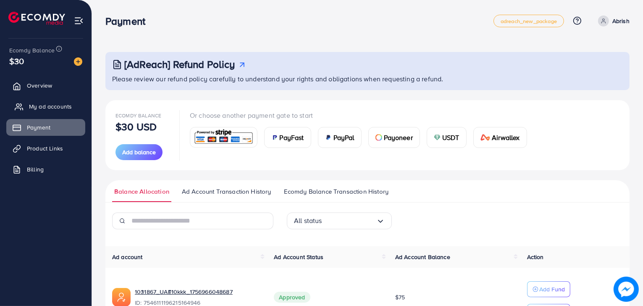
click at [58, 105] on span "My ad accounts" at bounding box center [50, 106] width 43 height 8
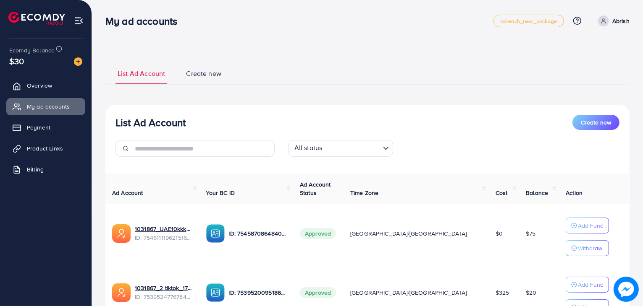
click at [618, 193] on th "Action" at bounding box center [594, 189] width 71 height 31
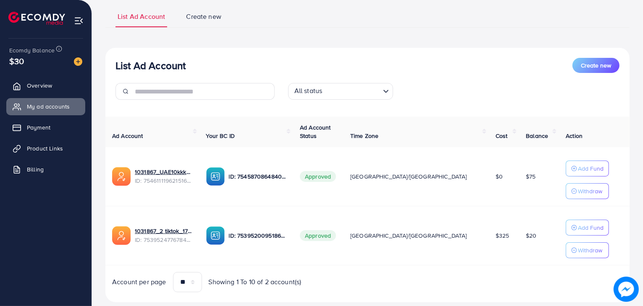
scroll to position [76, 0]
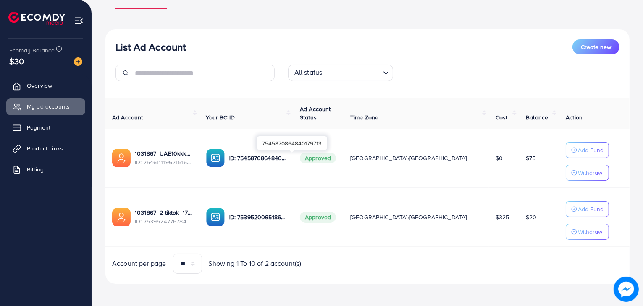
click at [287, 157] on p "ID: 7545870864840179713" at bounding box center [258, 158] width 58 height 10
click at [121, 157] on img at bounding box center [121, 158] width 18 height 18
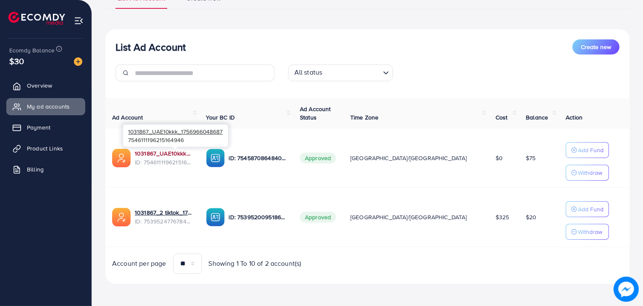
click at [144, 155] on link "1031867_UAE10kkk_1756966048687" at bounding box center [164, 153] width 58 height 8
click at [571, 176] on div "Withdraw" at bounding box center [587, 173] width 32 height 10
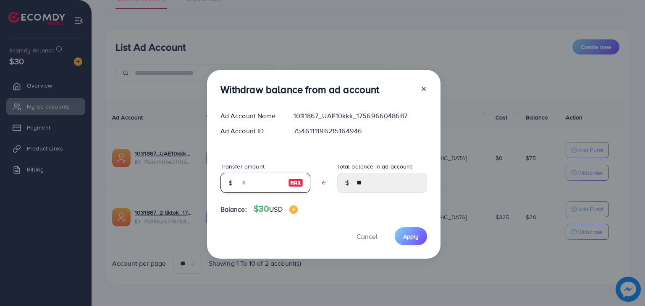
click at [259, 185] on input "text" at bounding box center [261, 183] width 42 height 20
type input "**"
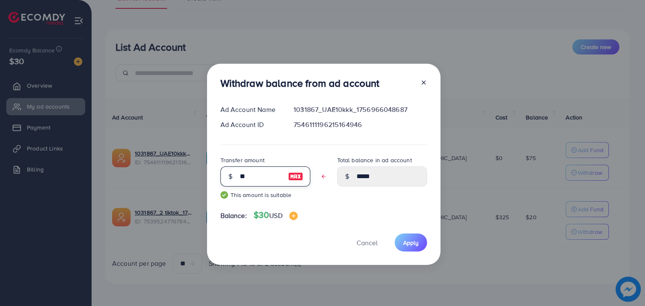
type input "****"
type input "**"
click at [411, 251] on button "Apply" at bounding box center [411, 243] width 32 height 18
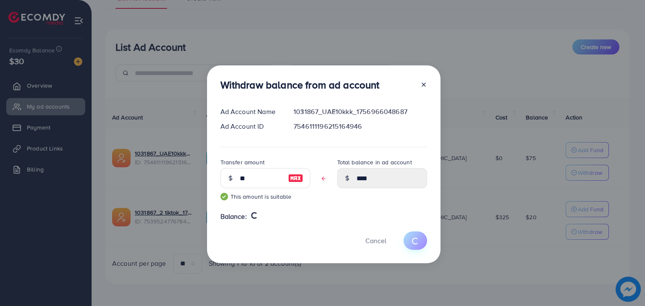
type input "**"
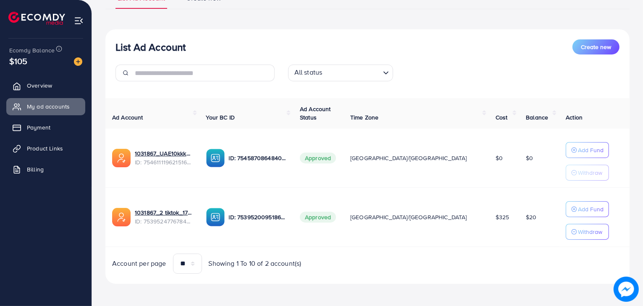
click at [391, 17] on div "List Ad Account Create new List Ad Account Create new All status Loading... Ad …" at bounding box center [367, 136] width 524 height 298
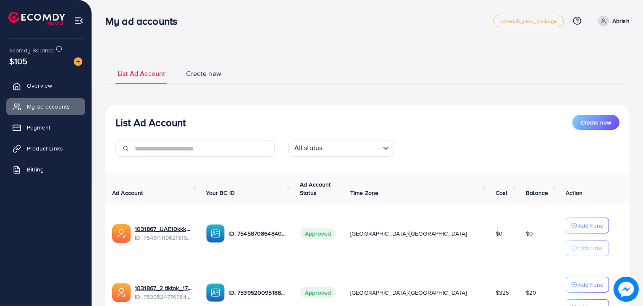
click at [422, 50] on div "List Ad Account Create new List Ad Account Create new All status Loading... Ad …" at bounding box center [367, 191] width 551 height 383
click at [605, 23] on icon at bounding box center [603, 21] width 6 height 6
click at [596, 71] on link "Log out" at bounding box center [589, 69] width 80 height 19
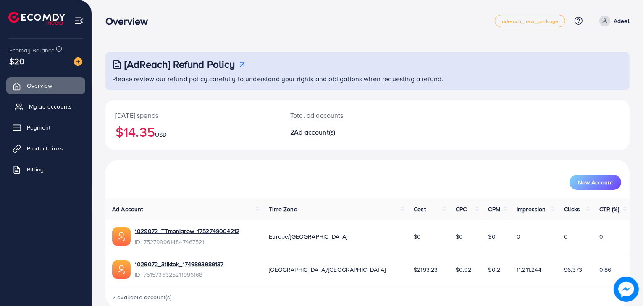
click at [58, 103] on span "My ad accounts" at bounding box center [50, 106] width 43 height 8
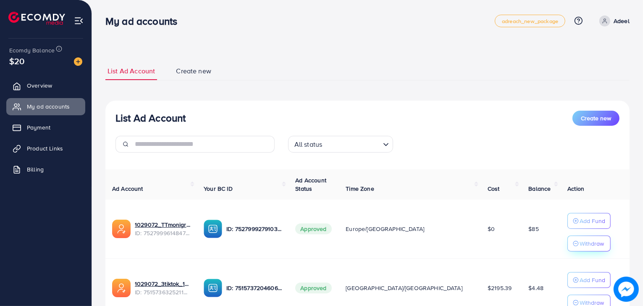
click at [573, 245] on icon "button" at bounding box center [576, 244] width 6 height 6
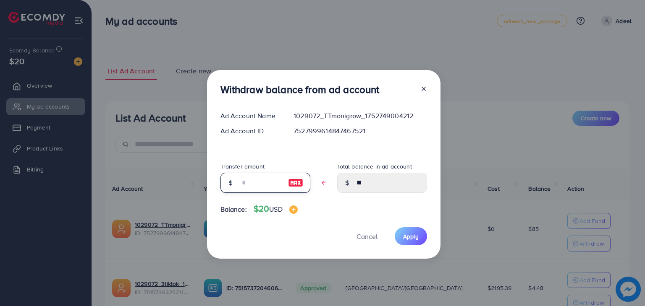
click at [259, 187] on input "text" at bounding box center [261, 183] width 42 height 20
type input "*"
type input "*****"
type input "**"
type input "****"
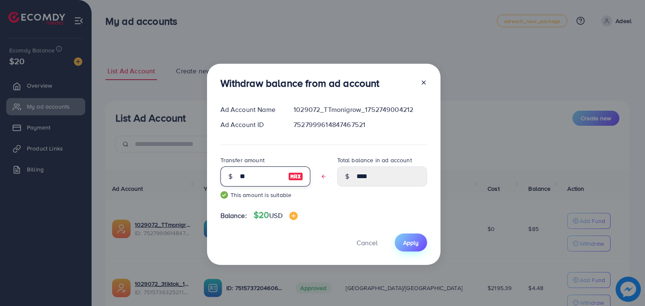
type input "**"
click at [412, 246] on span "Apply" at bounding box center [411, 243] width 16 height 8
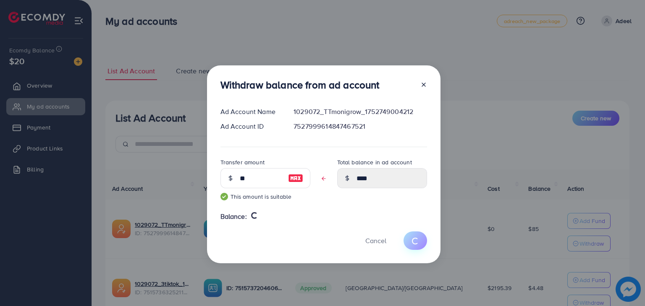
type input "**"
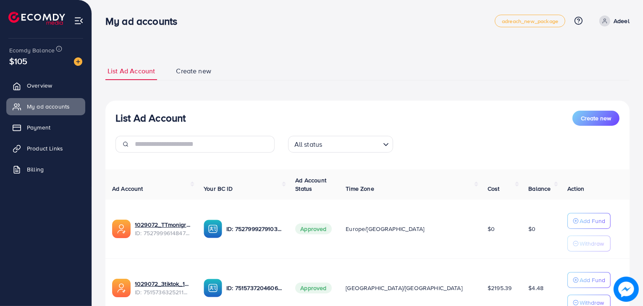
click at [607, 20] on icon at bounding box center [605, 21] width 6 height 6
click at [584, 73] on span "Log out" at bounding box center [579, 69] width 23 height 10
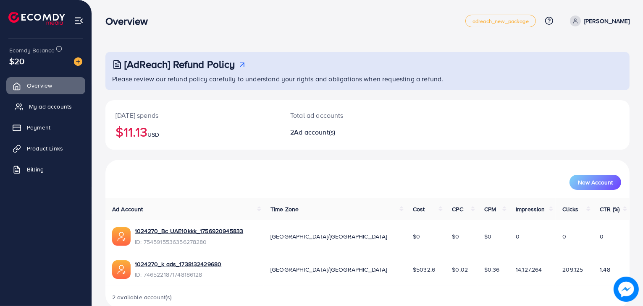
click at [50, 107] on span "My ad accounts" at bounding box center [50, 106] width 43 height 8
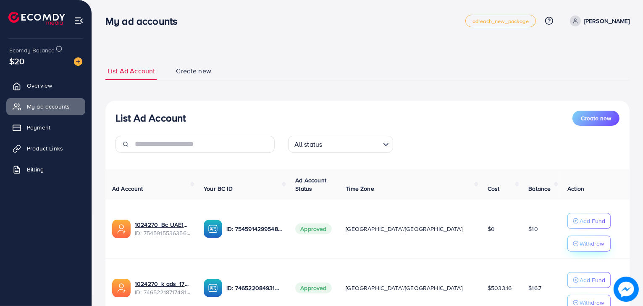
click at [579, 240] on p "Withdraw" at bounding box center [591, 244] width 24 height 10
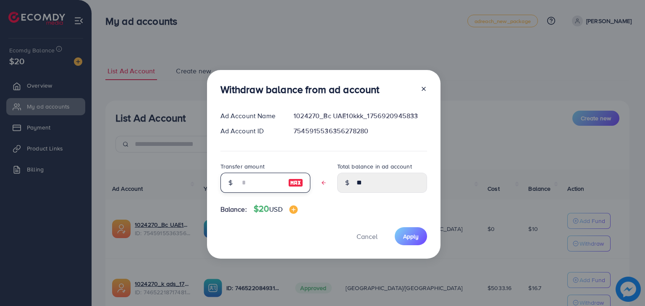
click at [251, 182] on input "text" at bounding box center [261, 183] width 42 height 20
type input "*"
type input "****"
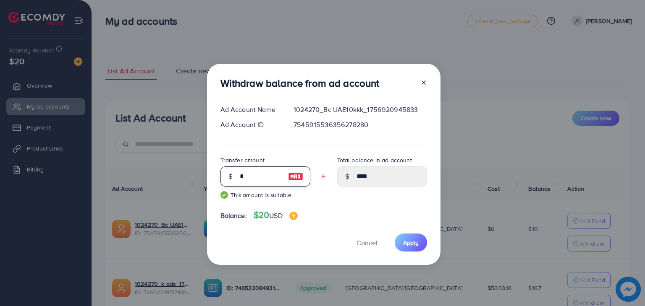
type input "**"
type input "****"
type input "**"
click at [421, 241] on button "Apply" at bounding box center [411, 243] width 32 height 18
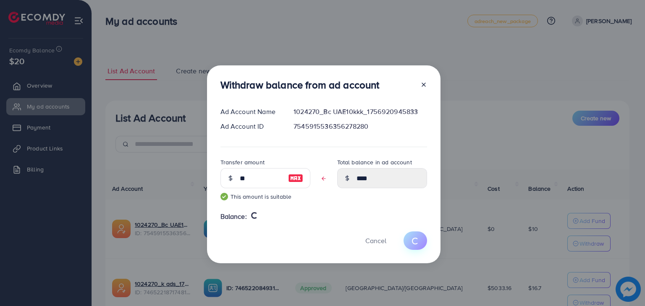
type input "**"
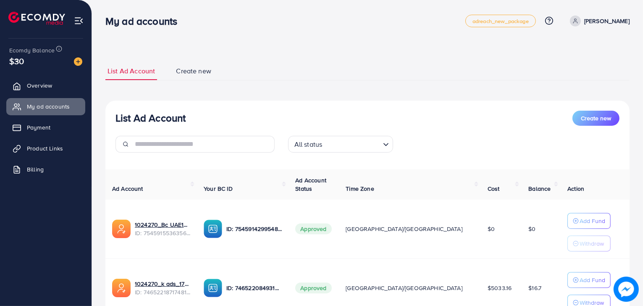
click at [609, 24] on p "[PERSON_NAME]" at bounding box center [606, 21] width 45 height 10
click at [579, 68] on span "Log out" at bounding box center [579, 69] width 23 height 10
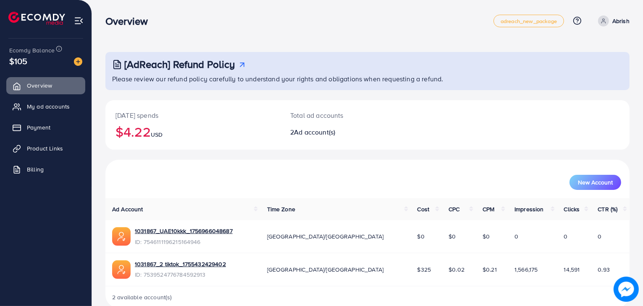
click at [623, 21] on p "Abrish" at bounding box center [620, 21] width 17 height 10
click at [608, 67] on link "Log out" at bounding box center [589, 69] width 80 height 19
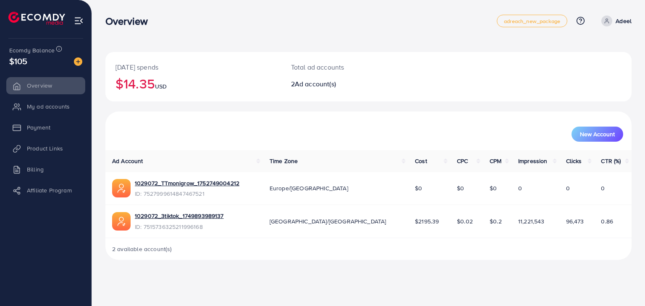
click at [616, 19] on p "Adeel" at bounding box center [623, 21] width 16 height 10
click at [606, 63] on link "Log out" at bounding box center [591, 69] width 80 height 19
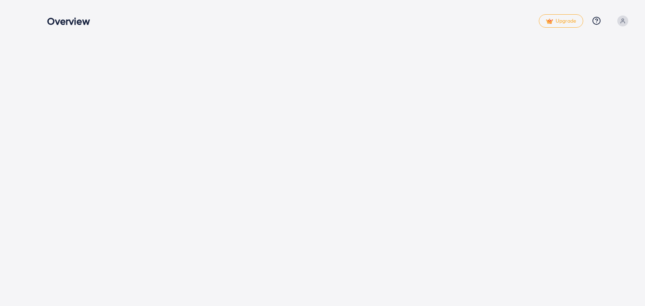
click at [626, 22] on span at bounding box center [622, 21] width 11 height 11
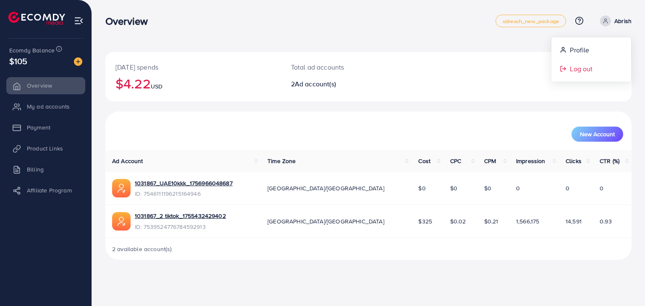
click at [589, 68] on span "Log out" at bounding box center [581, 69] width 23 height 10
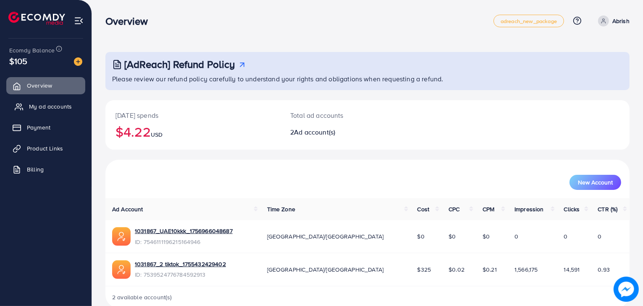
click at [71, 108] on link "My ad accounts" at bounding box center [45, 106] width 79 height 17
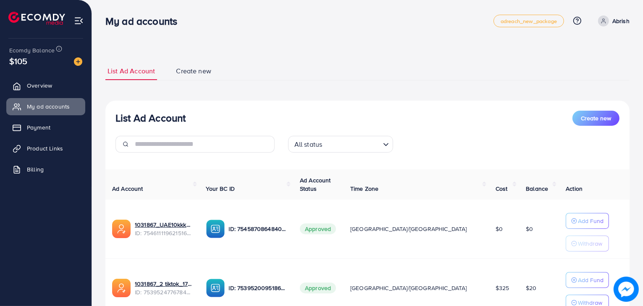
click at [519, 236] on td "$0" at bounding box center [539, 229] width 40 height 59
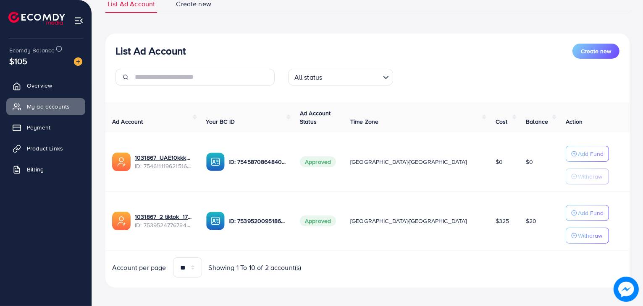
scroll to position [71, 0]
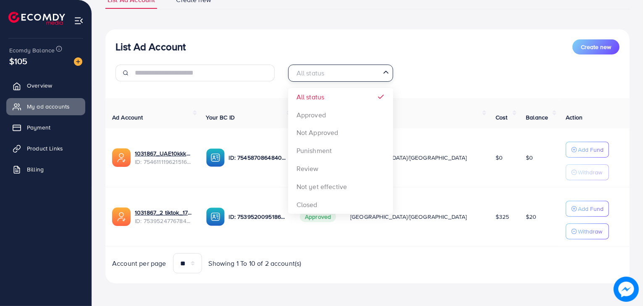
click at [368, 73] on input "Search for option" at bounding box center [336, 73] width 88 height 13
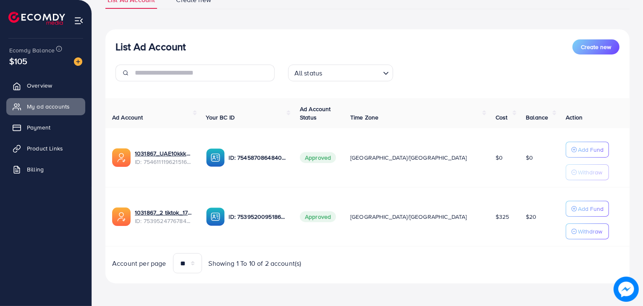
click at [199, 133] on td "1031867_UAE10kkk_1756966048687 ID: 7546111196215164946" at bounding box center [152, 157] width 94 height 59
click at [277, 160] on p "ID: 7545870864840179713" at bounding box center [258, 158] width 58 height 10
click at [336, 160] on span "Approved" at bounding box center [318, 157] width 36 height 11
click at [571, 147] on div "Add Fund" at bounding box center [587, 150] width 32 height 10
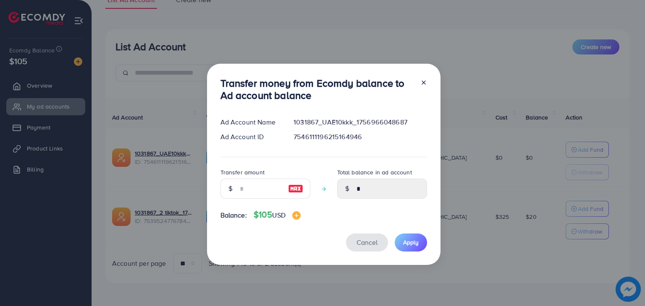
click at [364, 242] on span "Cancel" at bounding box center [366, 242] width 21 height 9
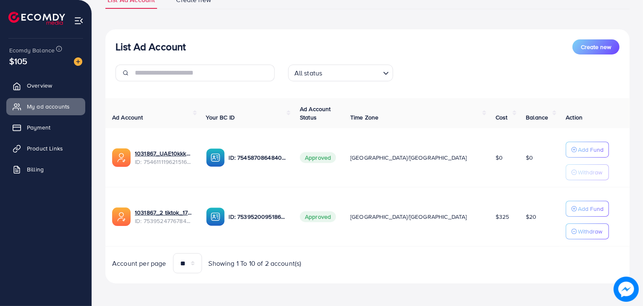
click at [225, 158] on img at bounding box center [215, 158] width 18 height 18
click at [139, 97] on div "List Ad Account Create new All status Loading... Ad Account Your BC ID Ad Accou…" at bounding box center [367, 156] width 524 height 255
click at [52, 86] on span "Overview" at bounding box center [41, 85] width 25 height 8
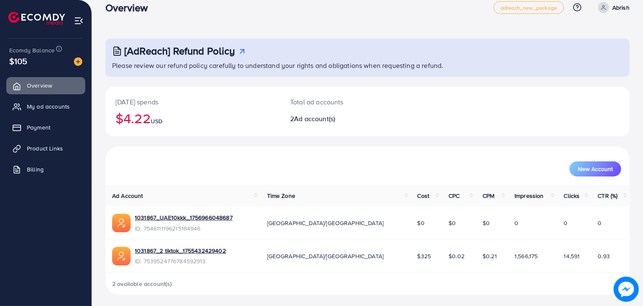
scroll to position [15, 0]
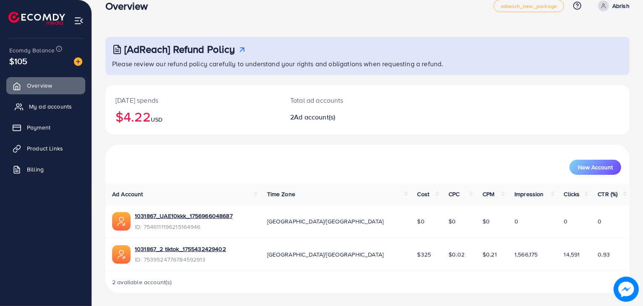
click at [62, 108] on span "My ad accounts" at bounding box center [50, 106] width 43 height 8
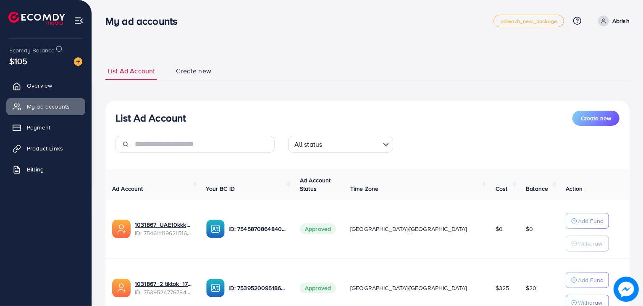
click at [253, 259] on td "ID: 7539520095186960392" at bounding box center [246, 288] width 94 height 59
click at [611, 22] on link "Abrish" at bounding box center [611, 21] width 35 height 11
click at [593, 66] on link "Log out" at bounding box center [589, 69] width 80 height 19
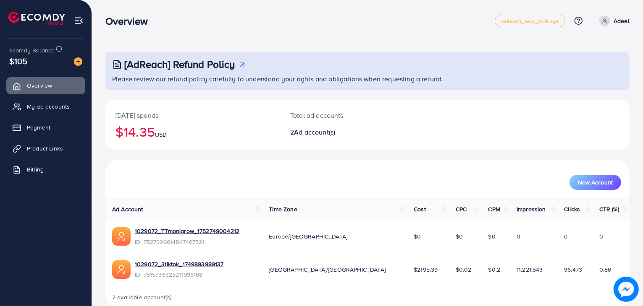
click at [314, 129] on span "Ad account(s)" at bounding box center [314, 132] width 41 height 9
click at [45, 125] on span "Payment" at bounding box center [41, 127] width 24 height 8
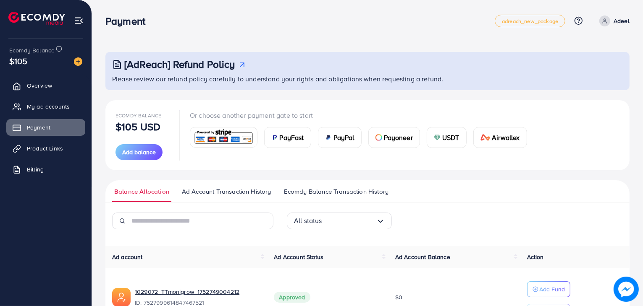
click at [151, 244] on div "All status Loading... Ad account Ad Account Status Ad Account Balance Action 10…" at bounding box center [367, 311] width 524 height 196
click at [38, 149] on span "Product Links" at bounding box center [47, 148] width 36 height 8
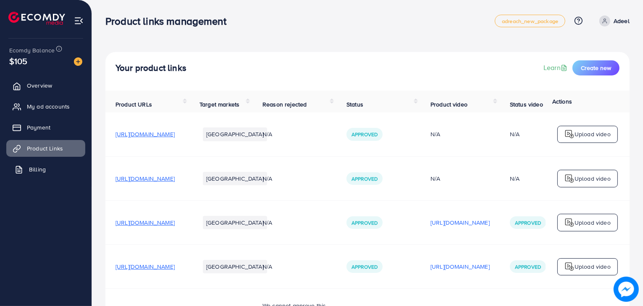
click at [47, 165] on link "Billing" at bounding box center [45, 169] width 79 height 17
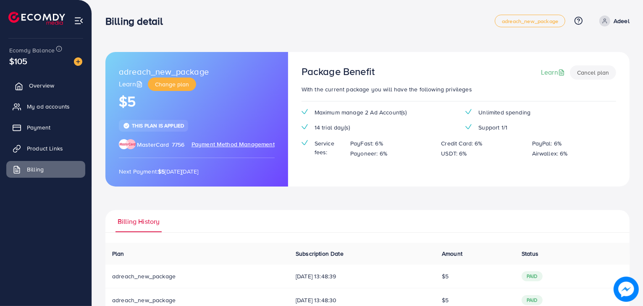
click at [49, 83] on span "Overview" at bounding box center [41, 85] width 25 height 8
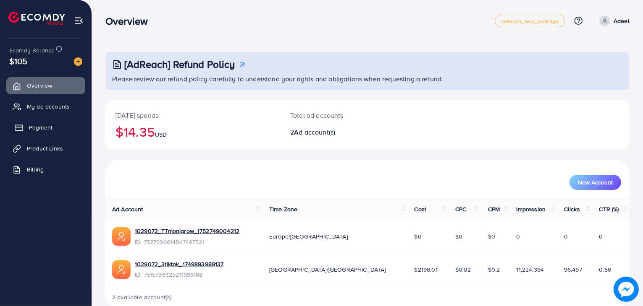
click at [42, 128] on span "Payment" at bounding box center [41, 127] width 24 height 8
